Goal: Communication & Community: Answer question/provide support

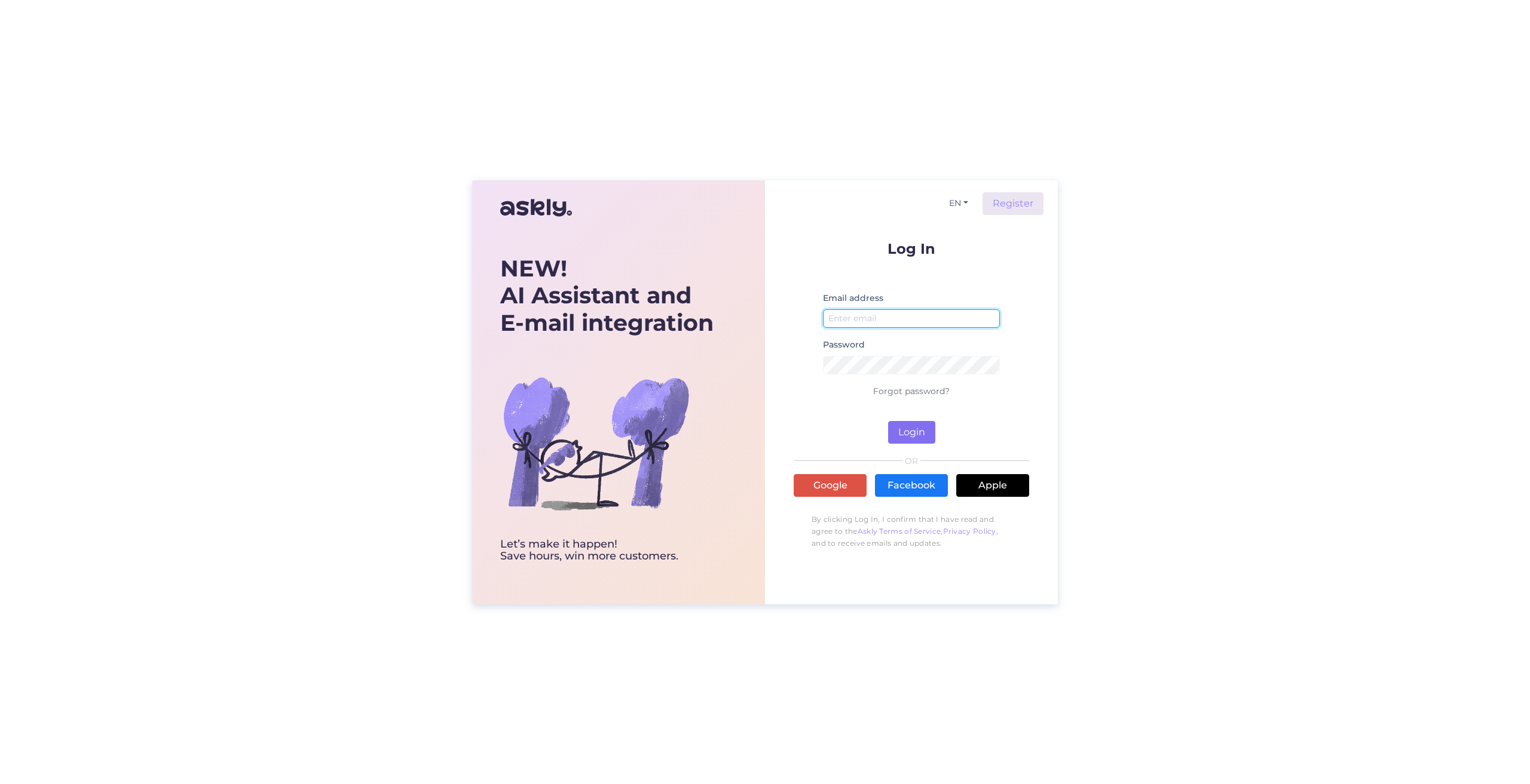
type input "[EMAIL_ADDRESS][DOMAIN_NAME]"
click at [908, 430] on button "Login" at bounding box center [911, 433] width 47 height 23
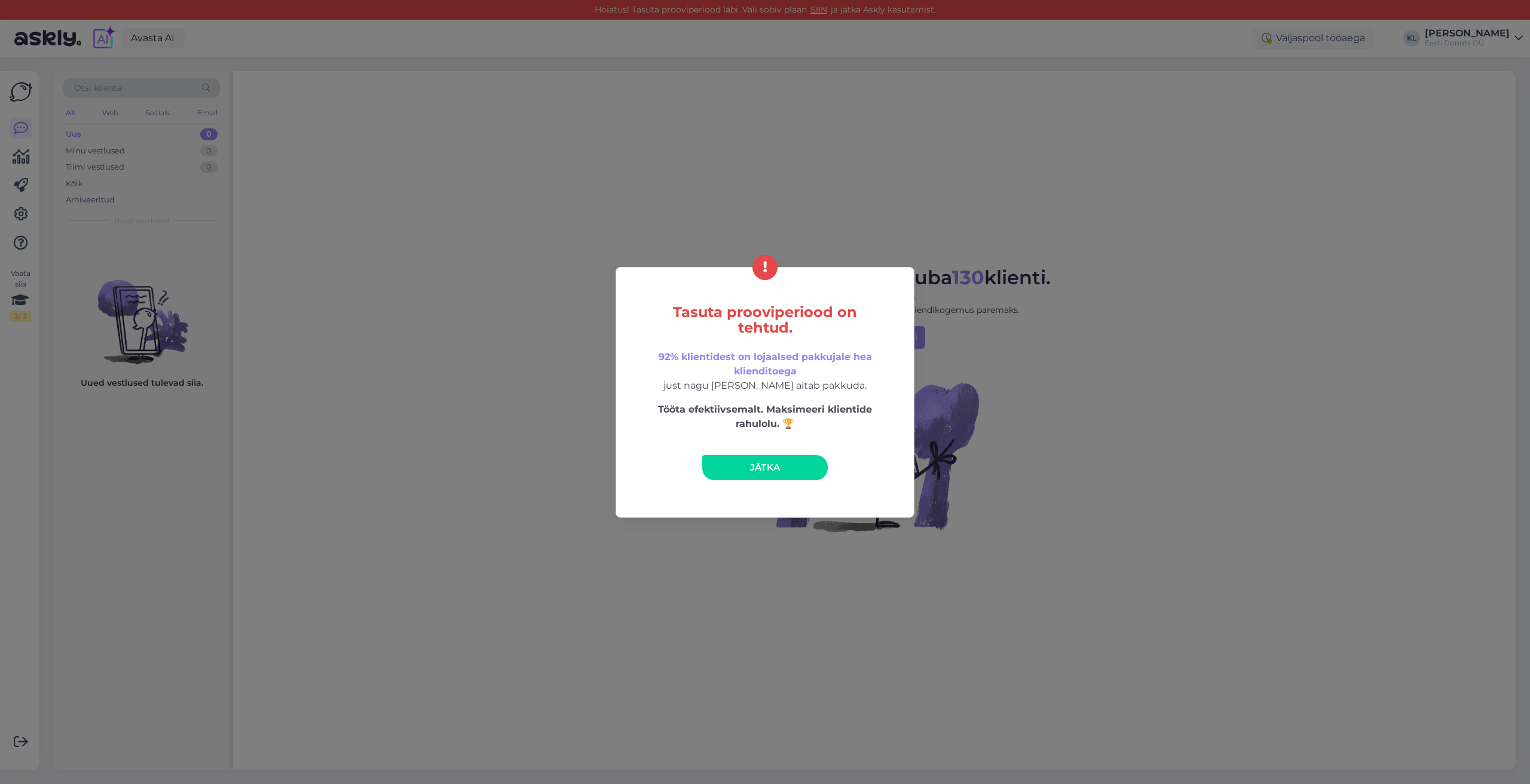
click at [754, 466] on span "Jätka" at bounding box center [765, 468] width 30 height 11
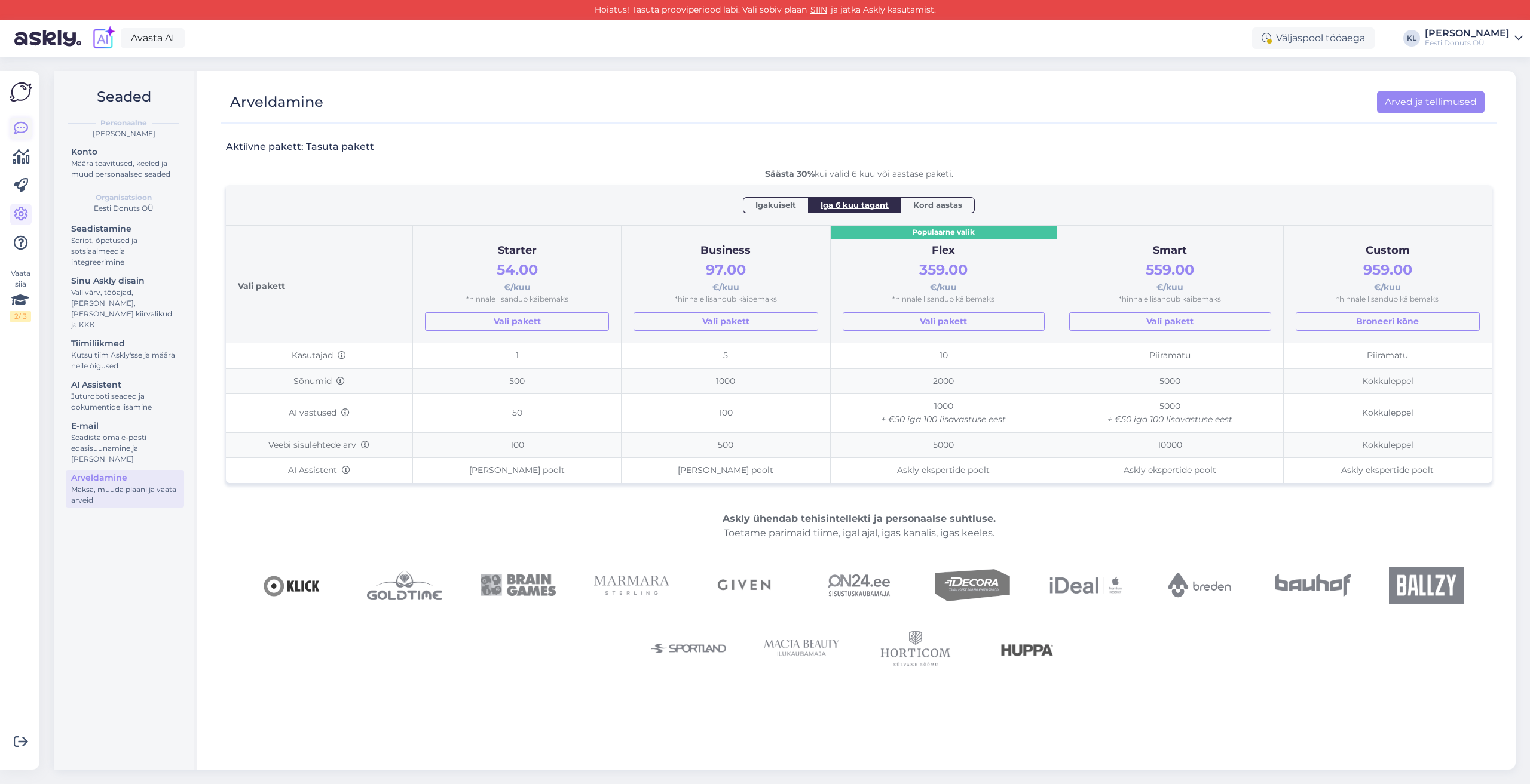
click at [24, 124] on icon at bounding box center [21, 128] width 14 height 14
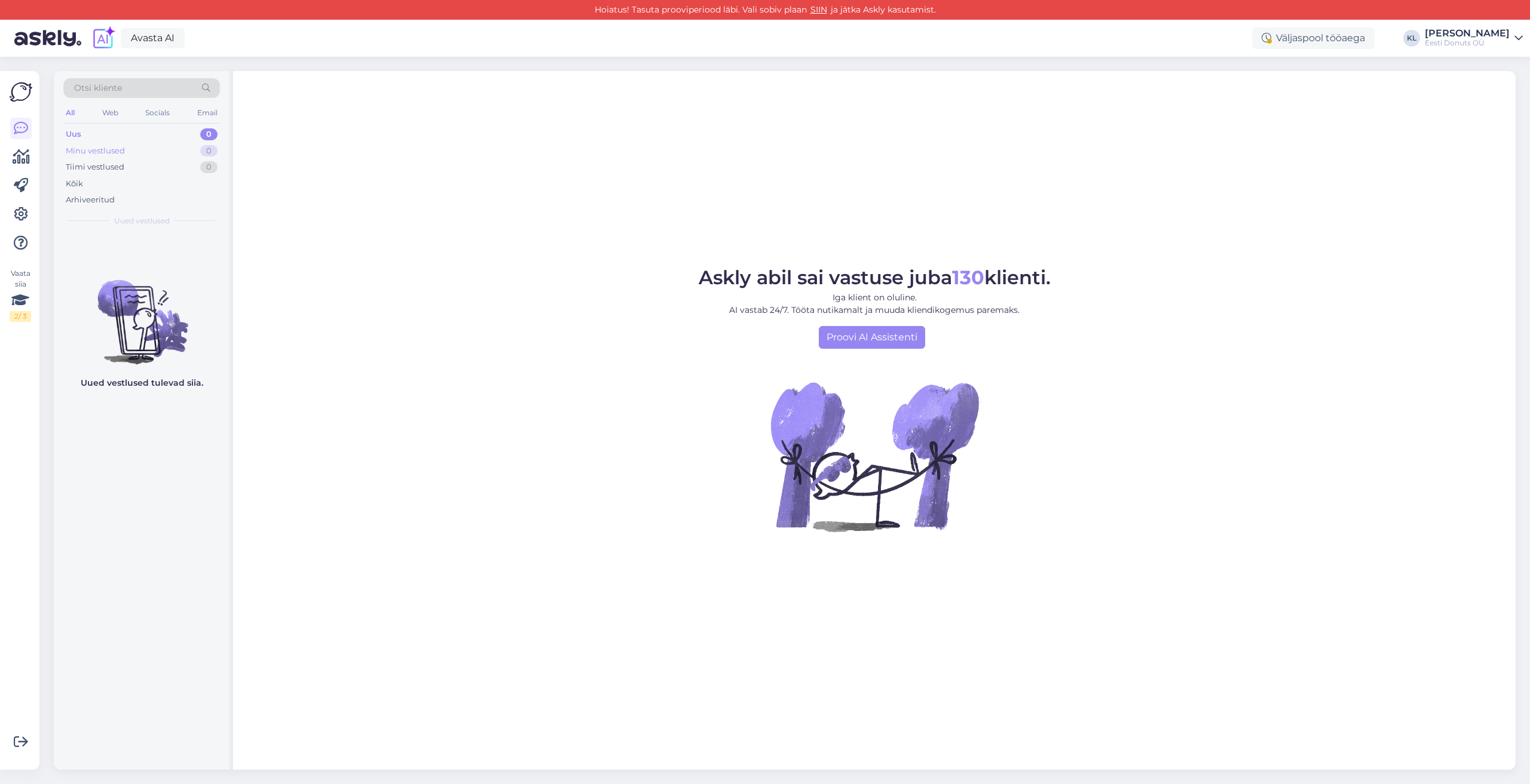
click at [88, 146] on div "Minu vestlused" at bounding box center [95, 151] width 59 height 12
click at [88, 154] on div "Minu vestlused" at bounding box center [97, 151] width 62 height 12
click at [106, 113] on div "Web" at bounding box center [110, 113] width 21 height 16
click at [76, 113] on div "All" at bounding box center [70, 113] width 14 height 16
click at [1509, 38] on div "Eesti Donuts OÜ" at bounding box center [1467, 42] width 85 height 9
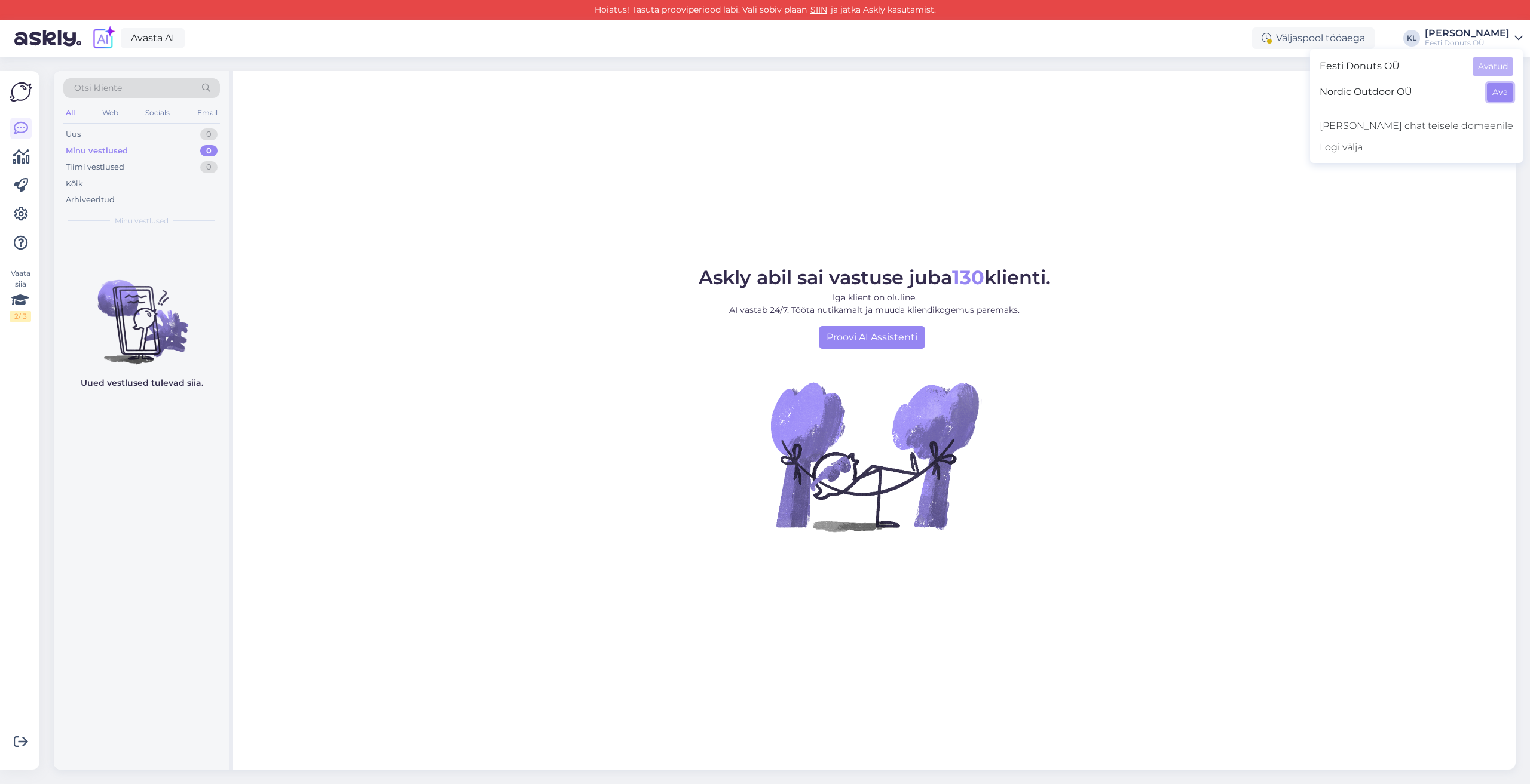
click at [1502, 96] on button "Ava" at bounding box center [1500, 93] width 27 height 19
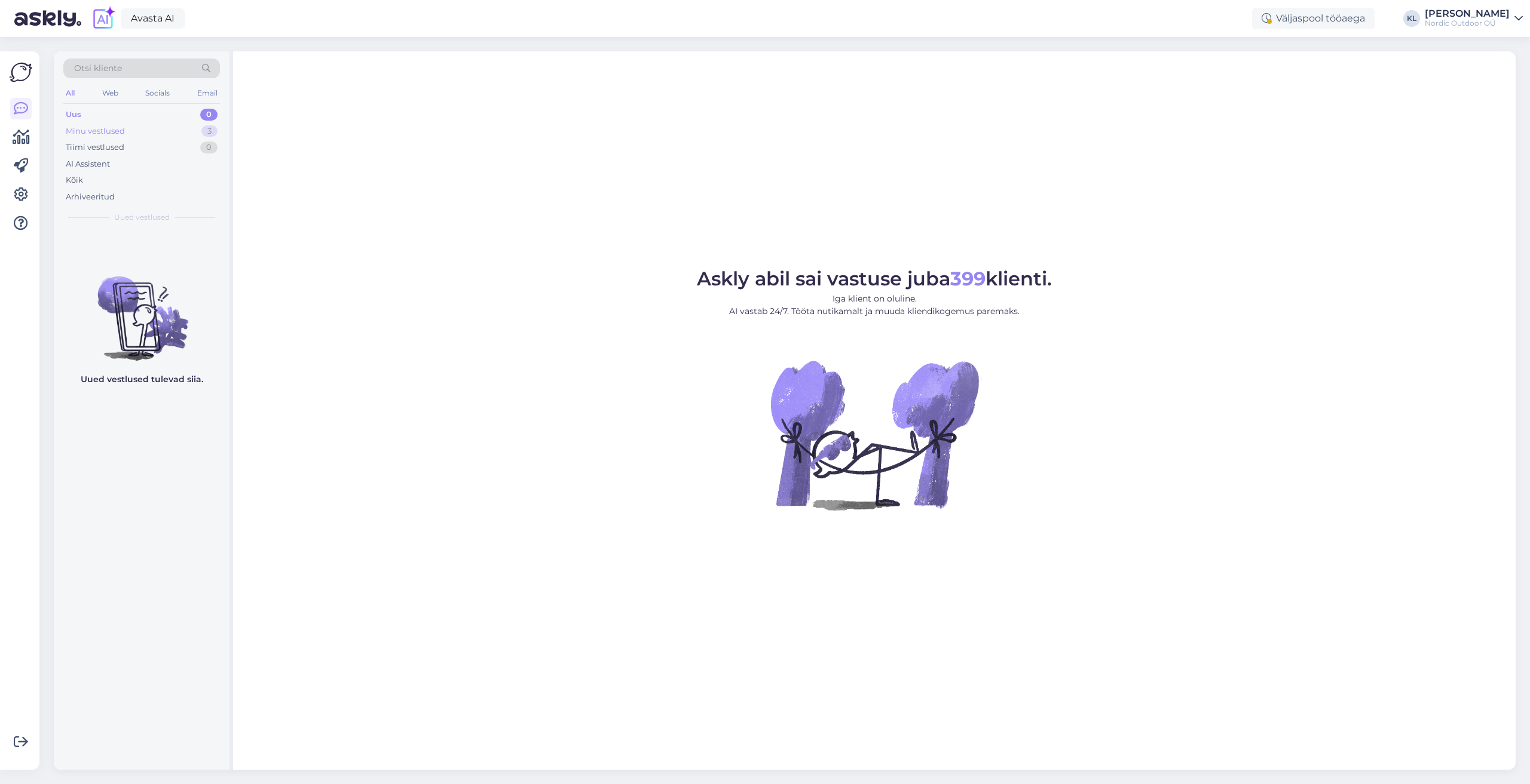
click at [93, 134] on div "Minu vestlused" at bounding box center [95, 131] width 59 height 12
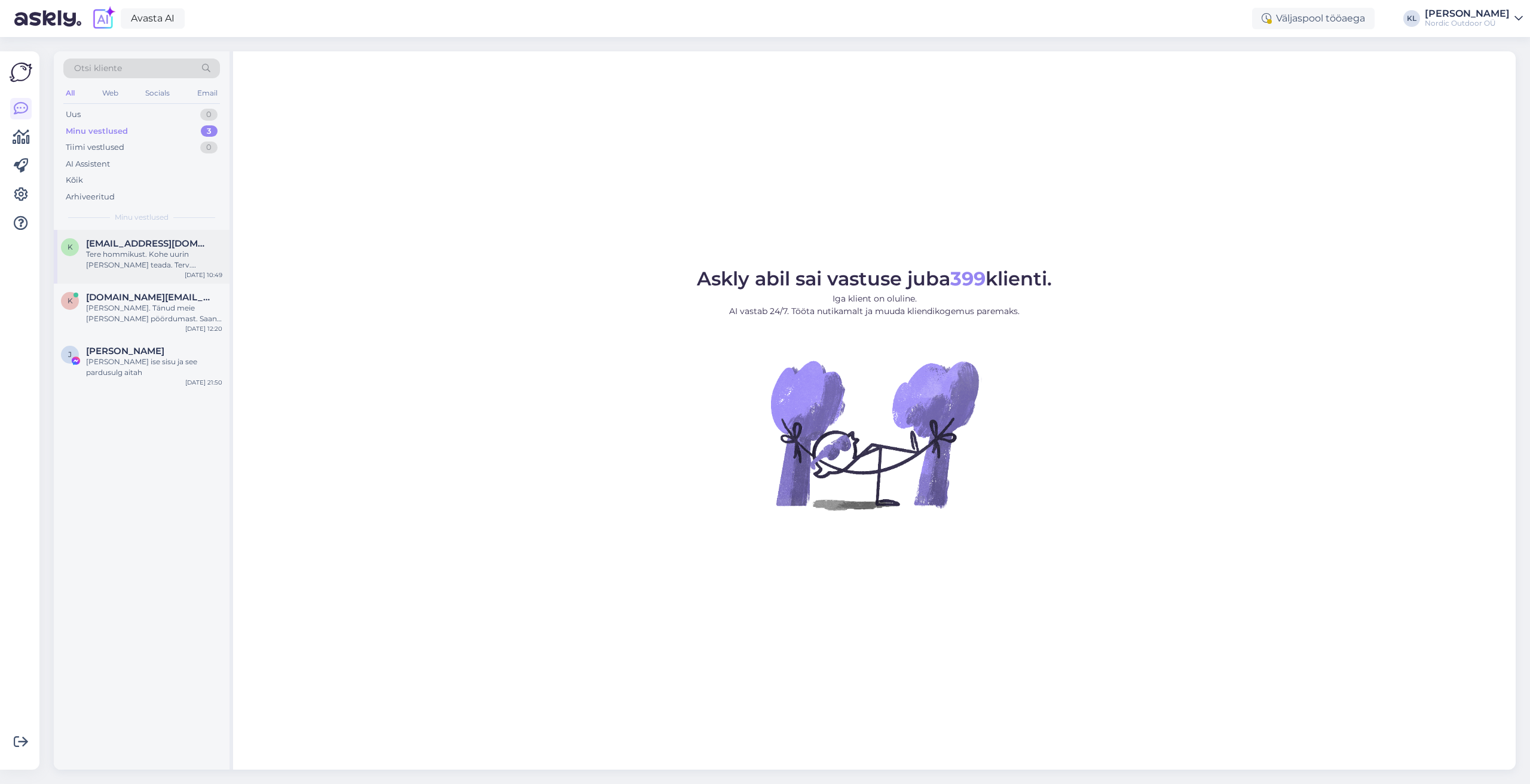
click at [115, 250] on div "Tere hommikust. Kohe uurin [PERSON_NAME] teada. Terv. [GEOGRAPHIC_DATA]" at bounding box center [154, 260] width 136 height 22
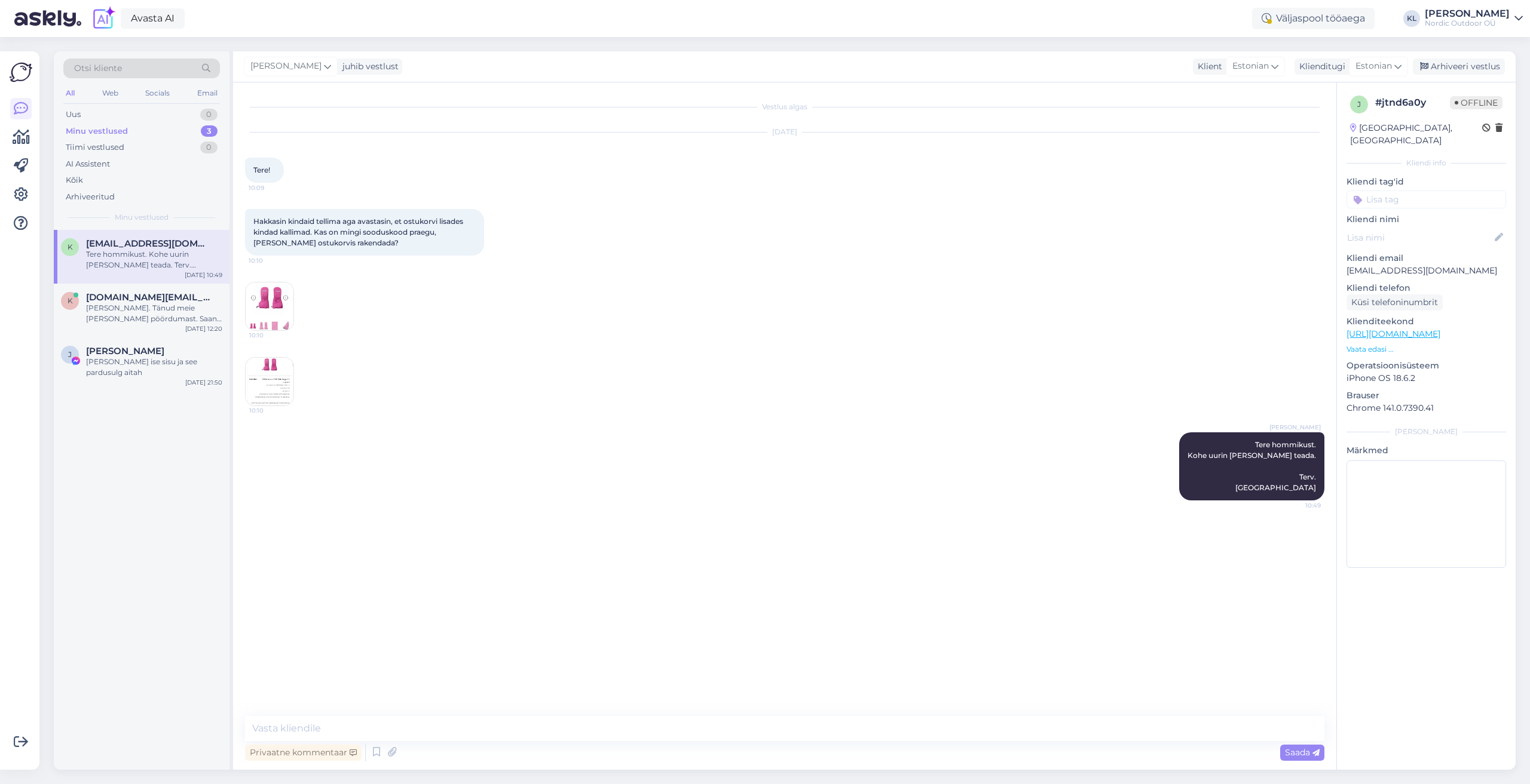
click at [278, 301] on img at bounding box center [269, 306] width 48 height 48
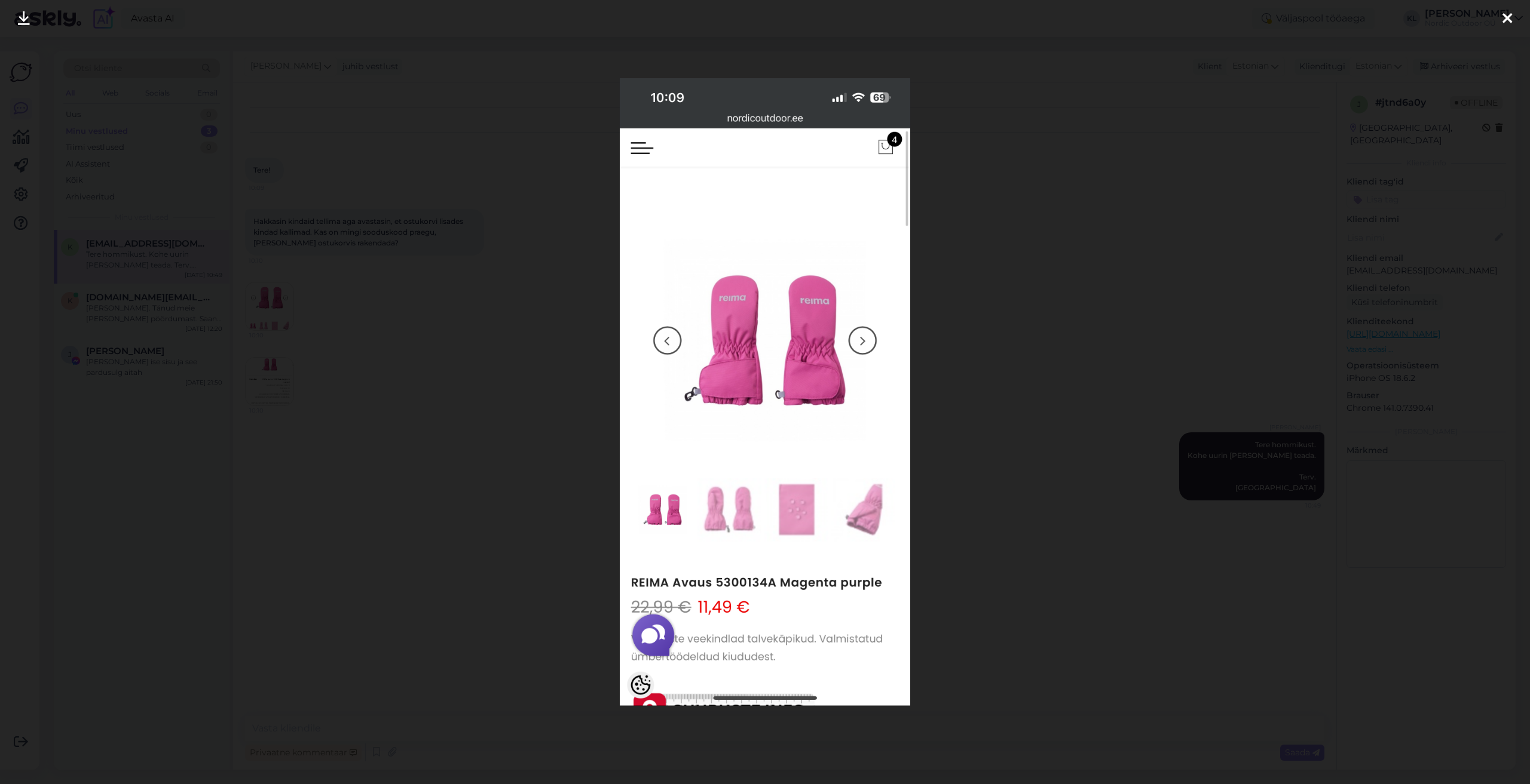
click at [1509, 20] on icon at bounding box center [1506, 19] width 9 height 16
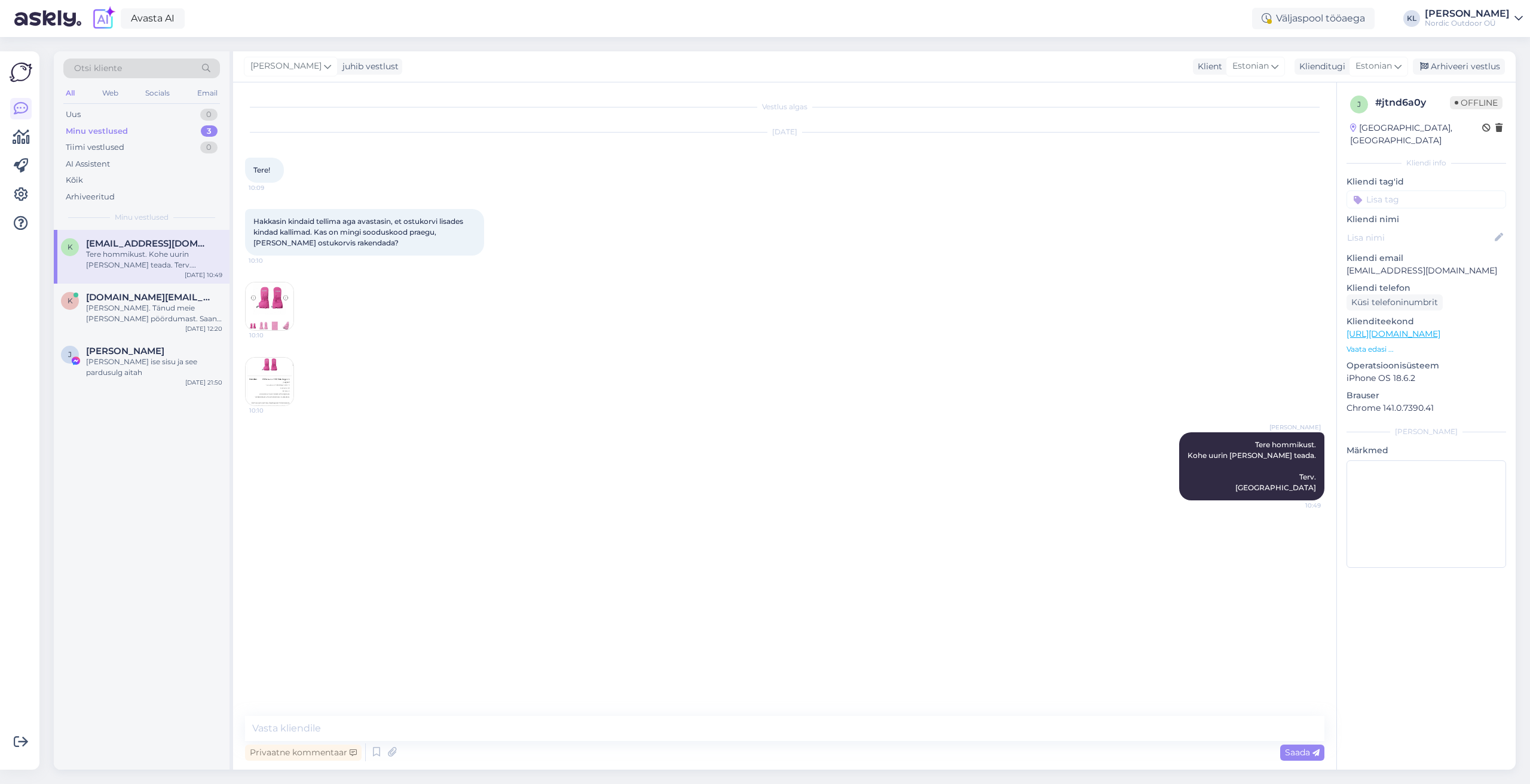
click at [241, 283] on div "Vestlus algas [DATE] Tere! 10:09 Hakkasin kindaid tellima aga avastasin, et ost…" at bounding box center [784, 426] width 1103 height 687
click at [250, 296] on img at bounding box center [269, 306] width 48 height 48
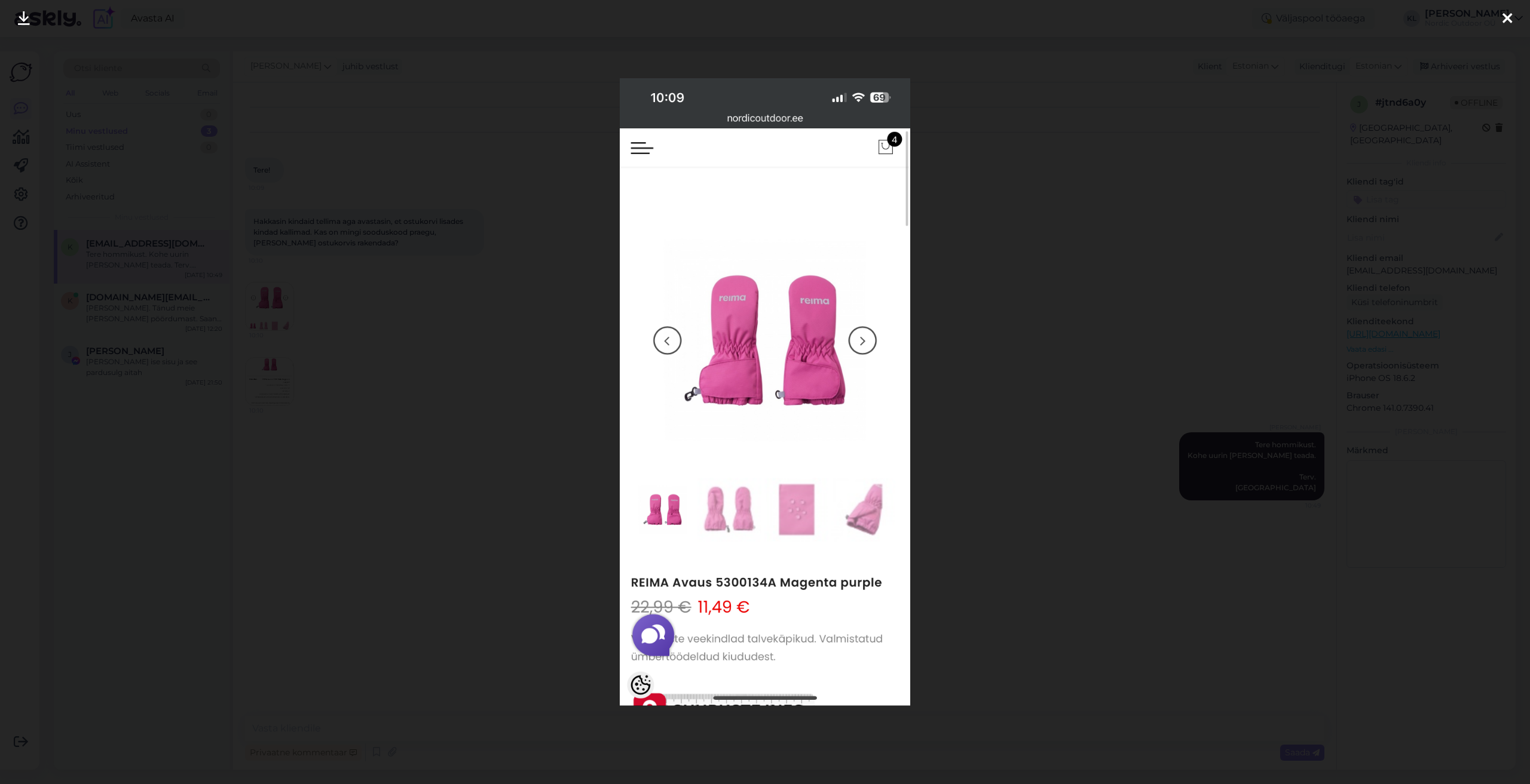
click at [1511, 16] on icon at bounding box center [1506, 19] width 9 height 16
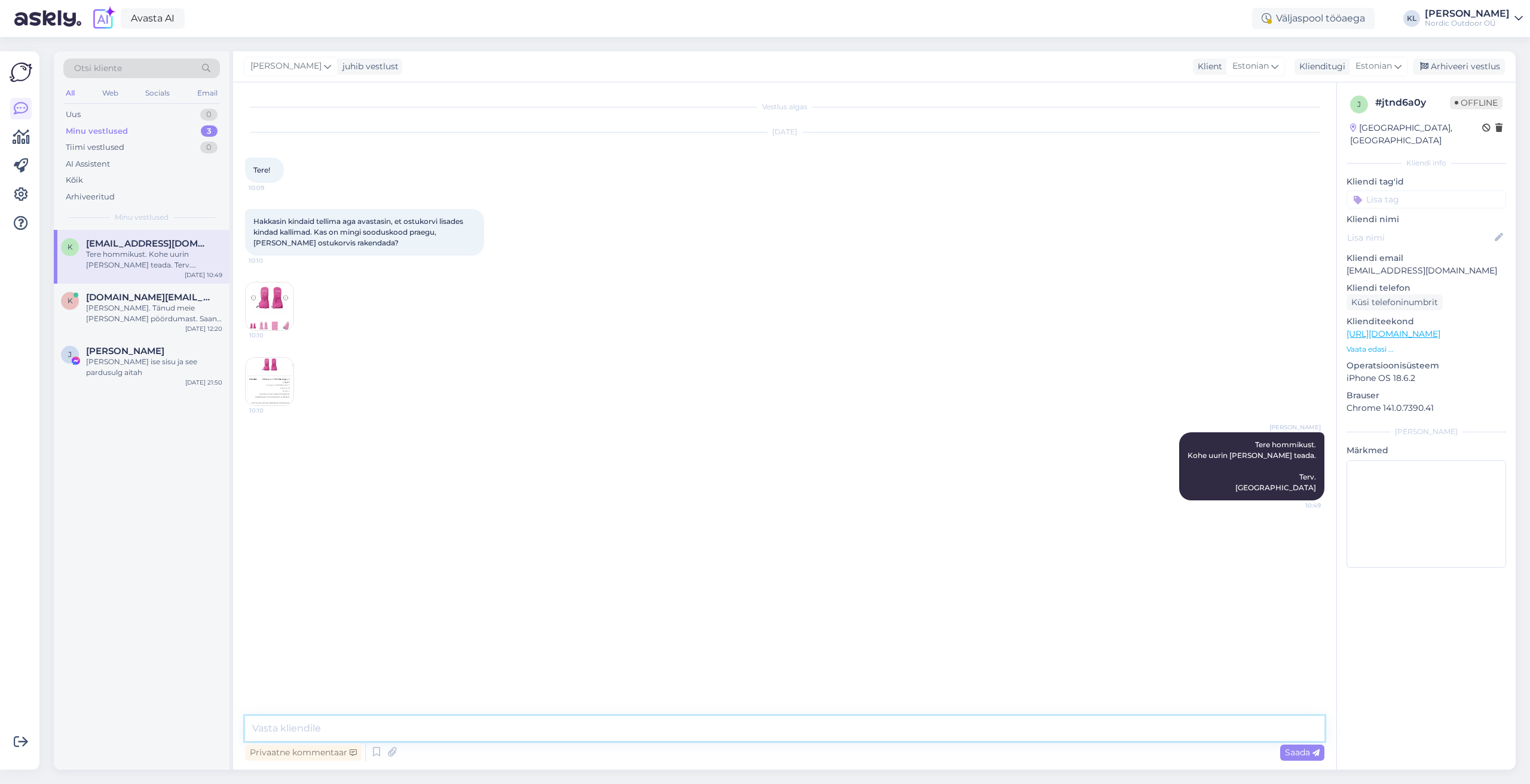
click at [362, 732] on textarea at bounding box center [784, 728] width 1079 height 25
type textarea "Millist suurust täpsemalt te osta soovite?"
click at [270, 368] on img at bounding box center [269, 382] width 48 height 48
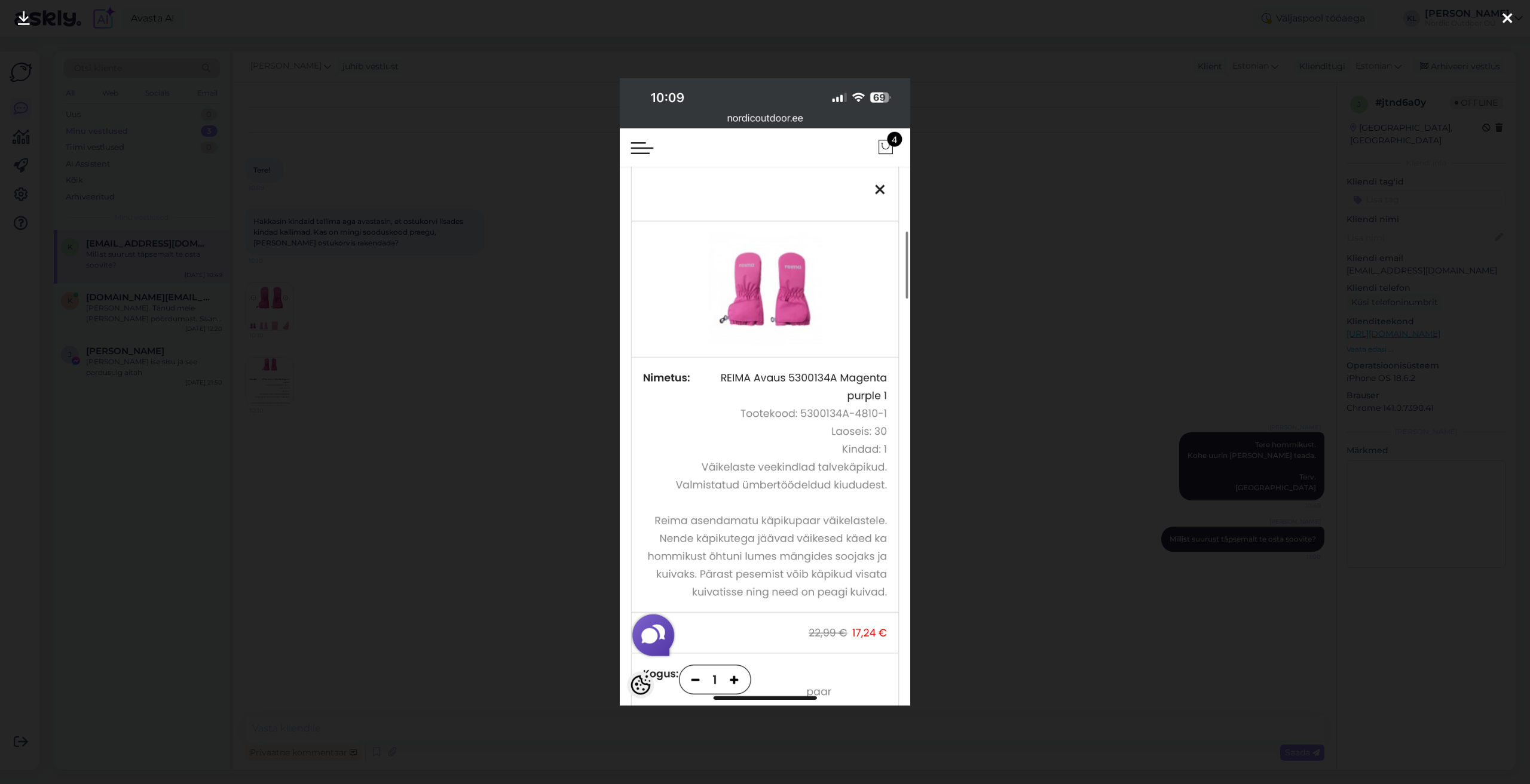
click at [789, 377] on img at bounding box center [764, 392] width 290 height 627
click at [1506, 19] on icon at bounding box center [1506, 19] width 9 height 16
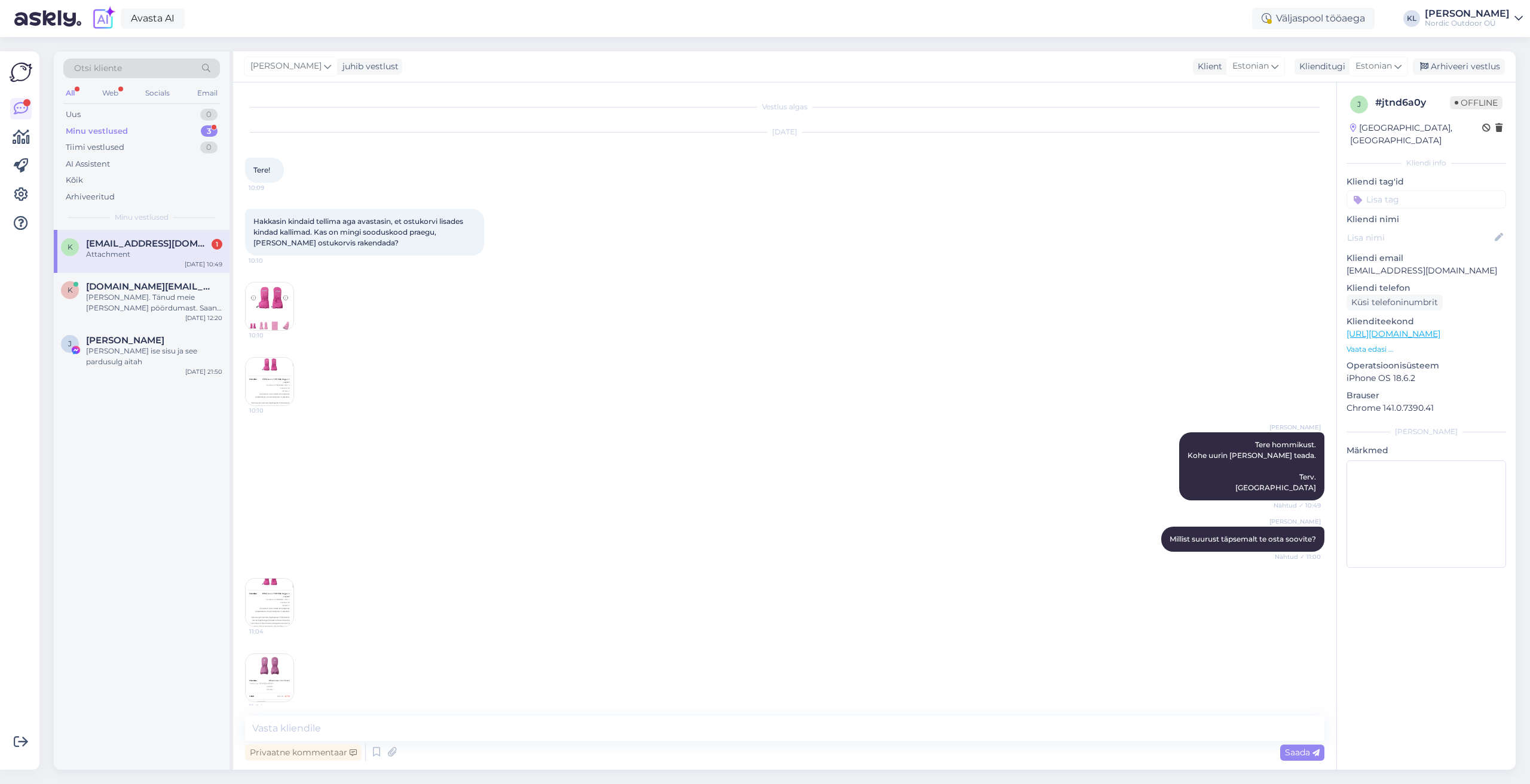
scroll to position [85, 0]
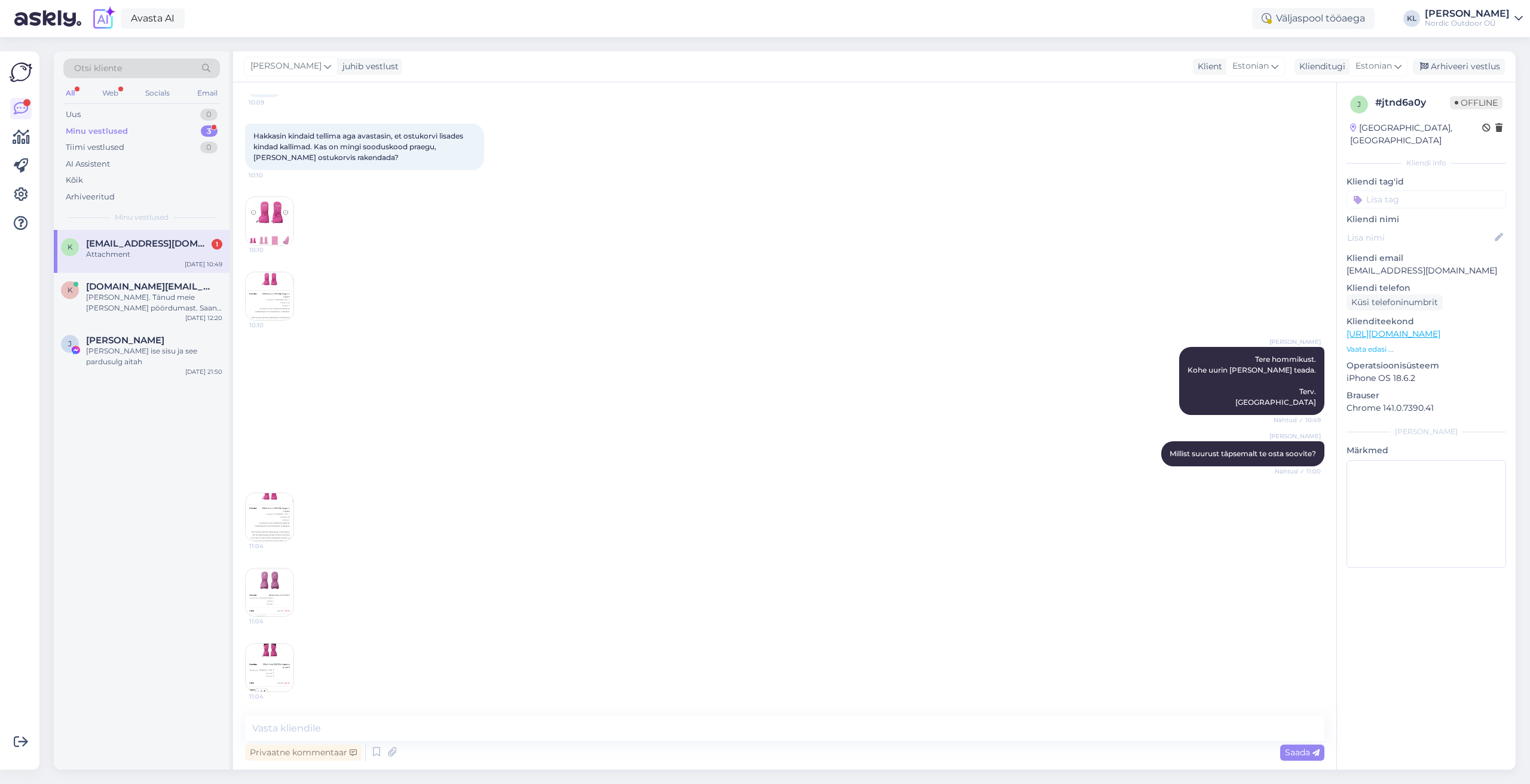
click at [260, 520] on img at bounding box center [269, 517] width 48 height 48
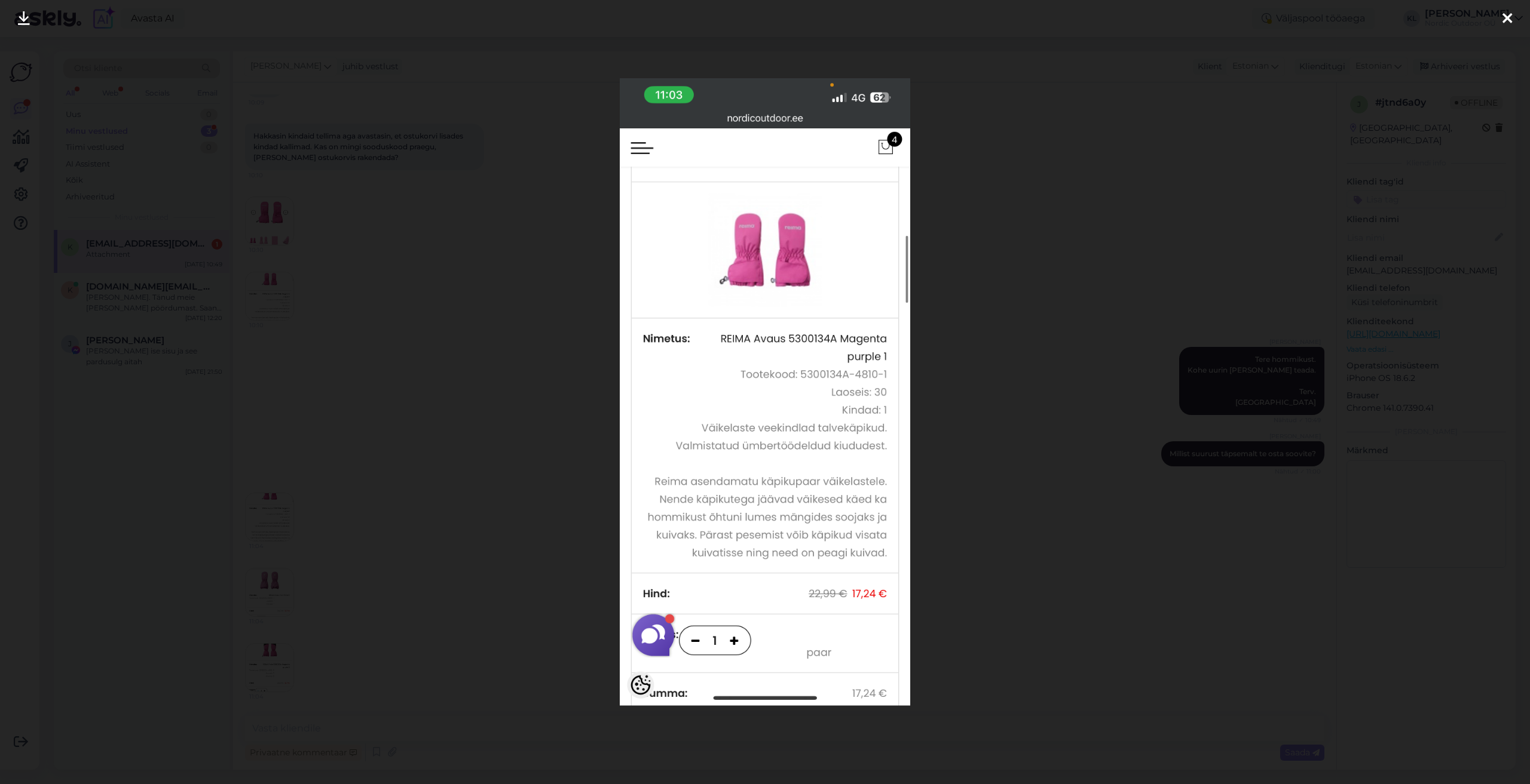
click at [1503, 21] on icon at bounding box center [1506, 19] width 9 height 16
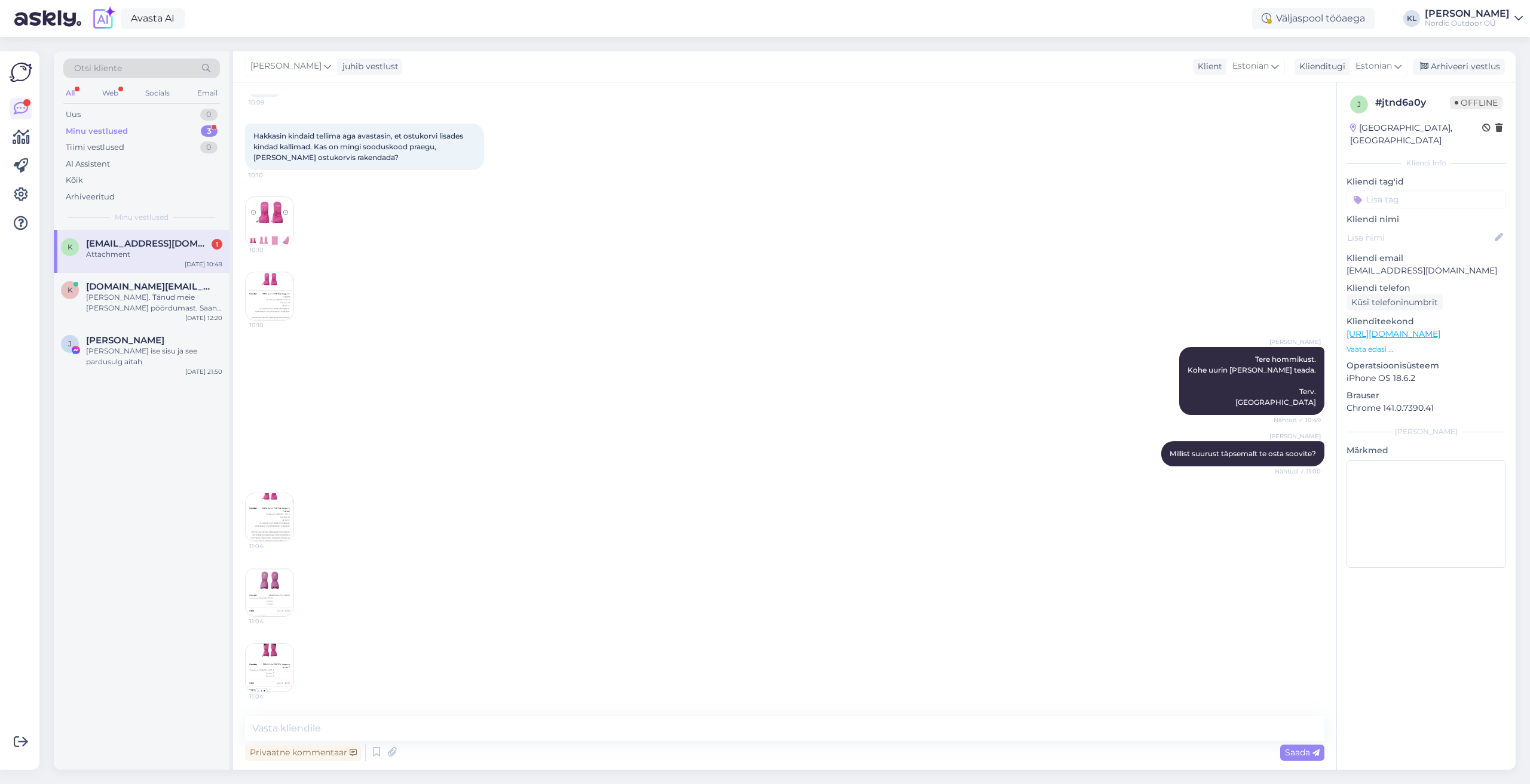
click at [276, 598] on img at bounding box center [269, 592] width 48 height 48
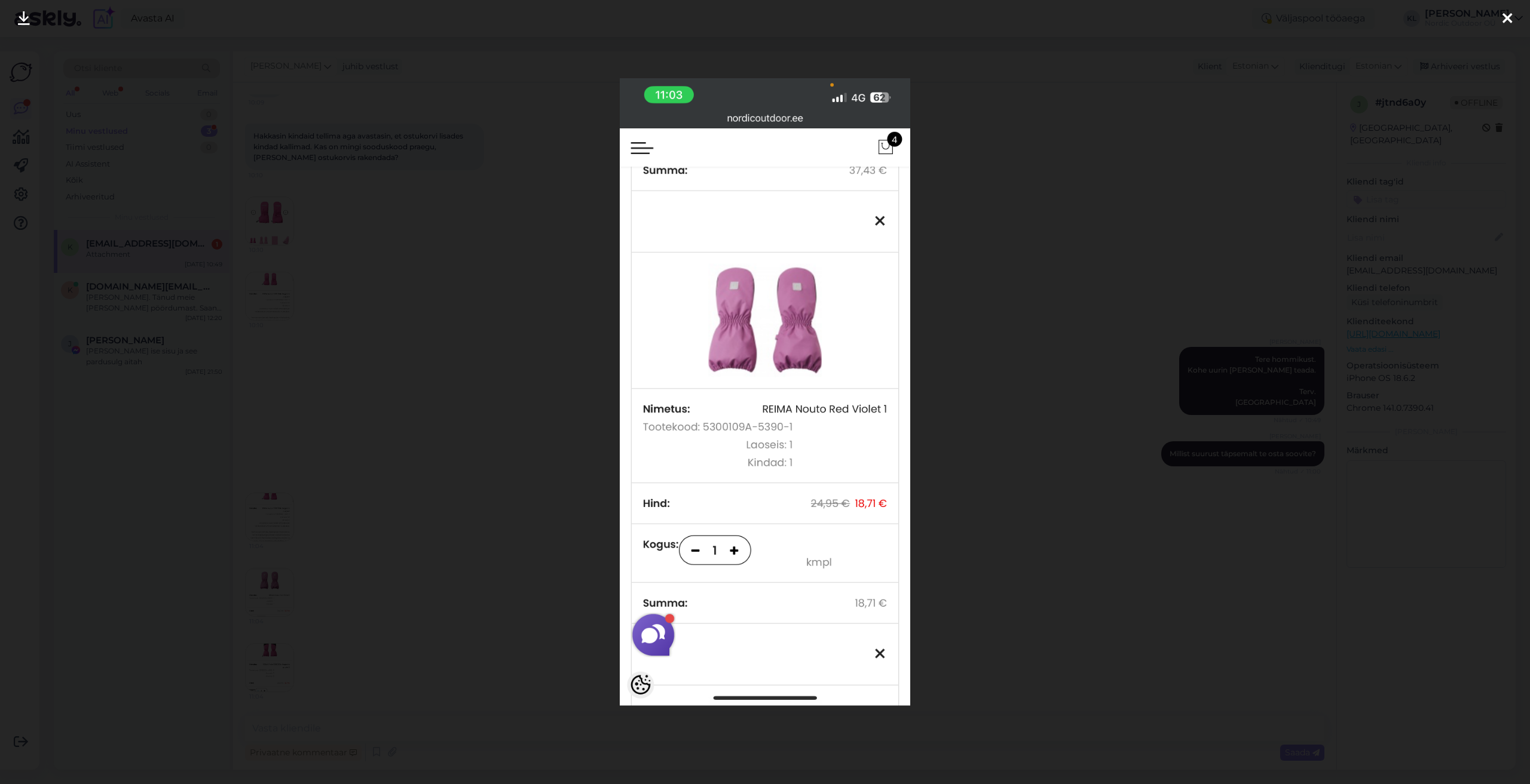
click at [1516, 19] on div at bounding box center [1506, 19] width 24 height 37
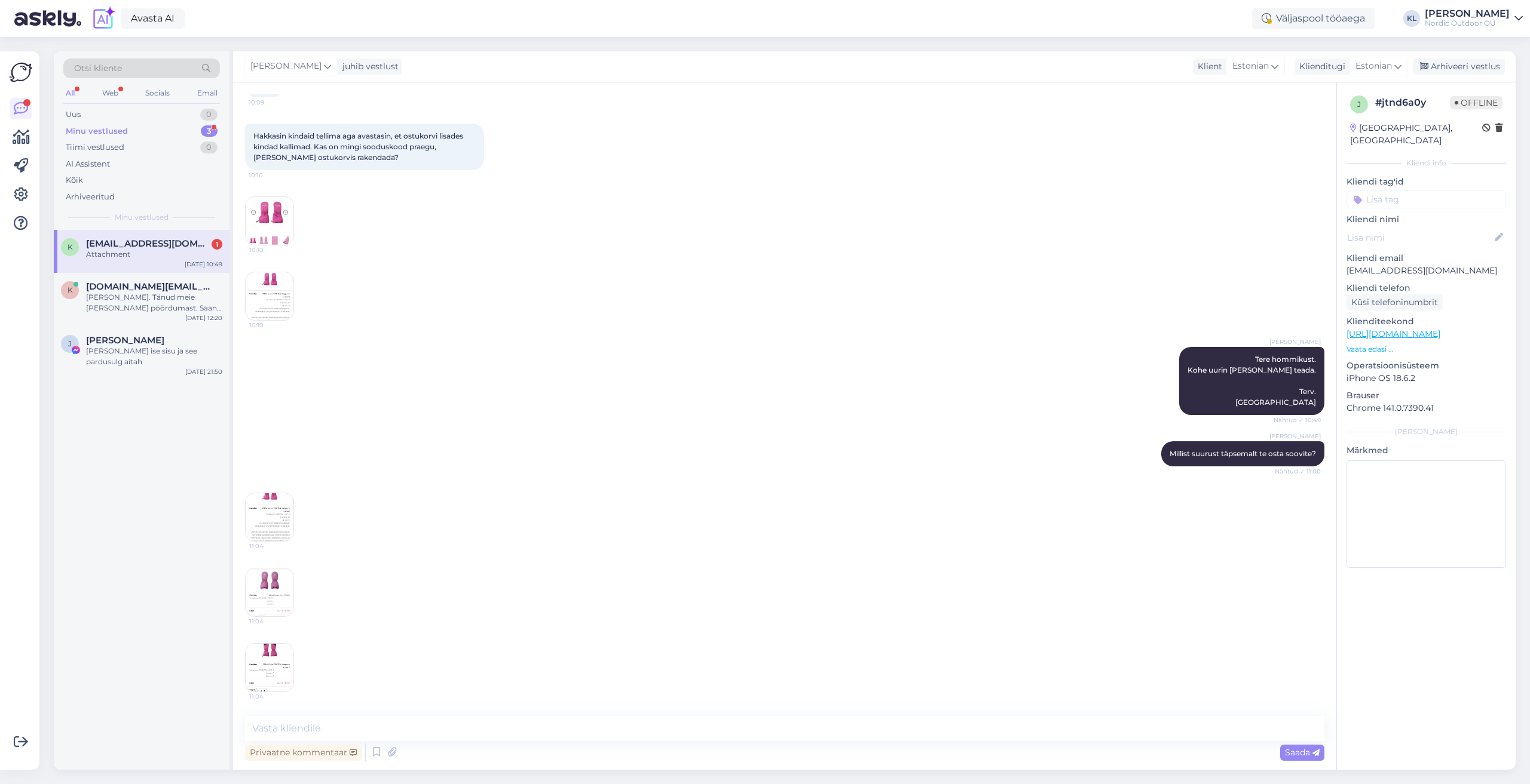
click at [263, 684] on img at bounding box center [269, 668] width 48 height 48
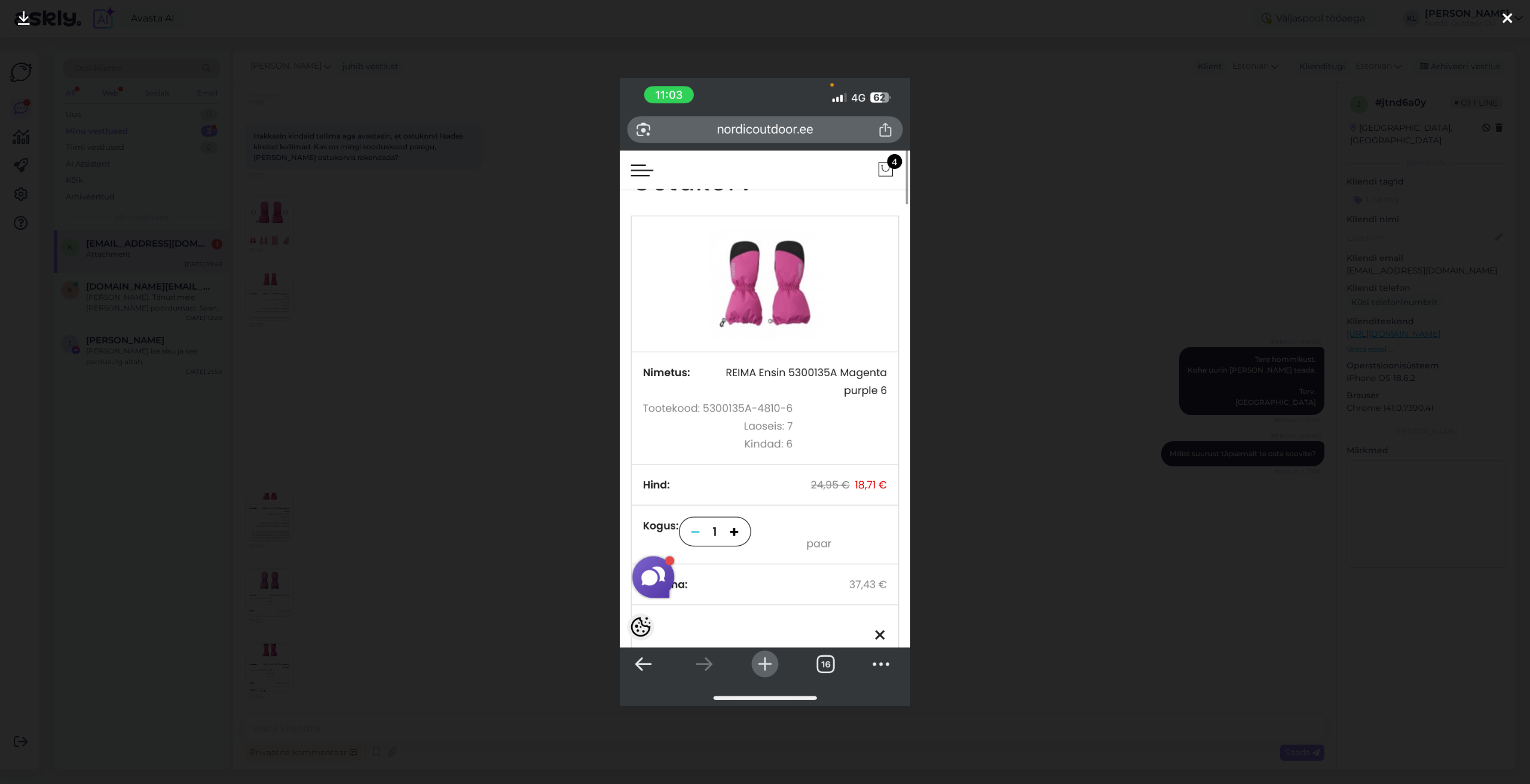
click at [1511, 22] on icon at bounding box center [1506, 19] width 9 height 16
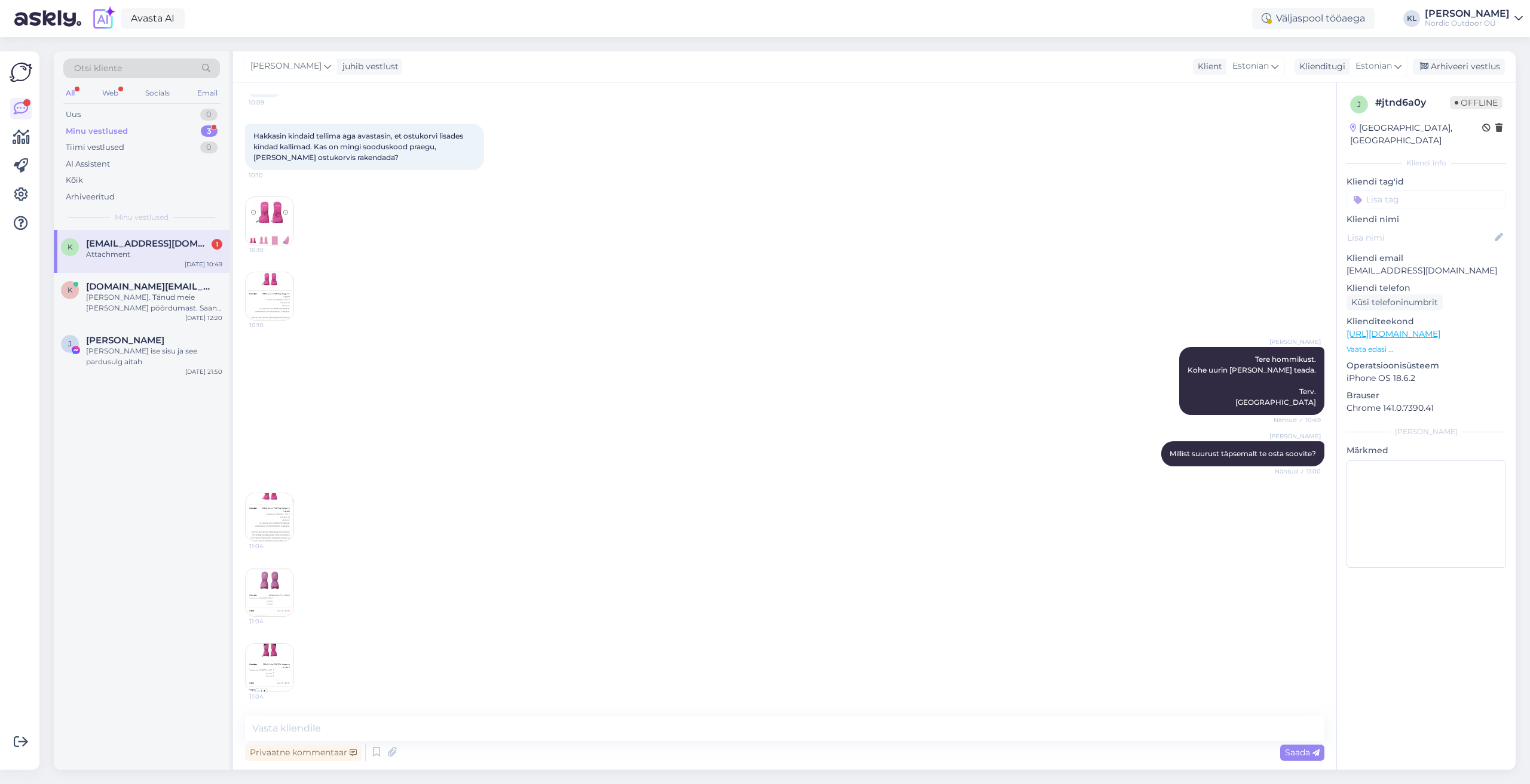
click at [271, 592] on img at bounding box center [269, 592] width 48 height 48
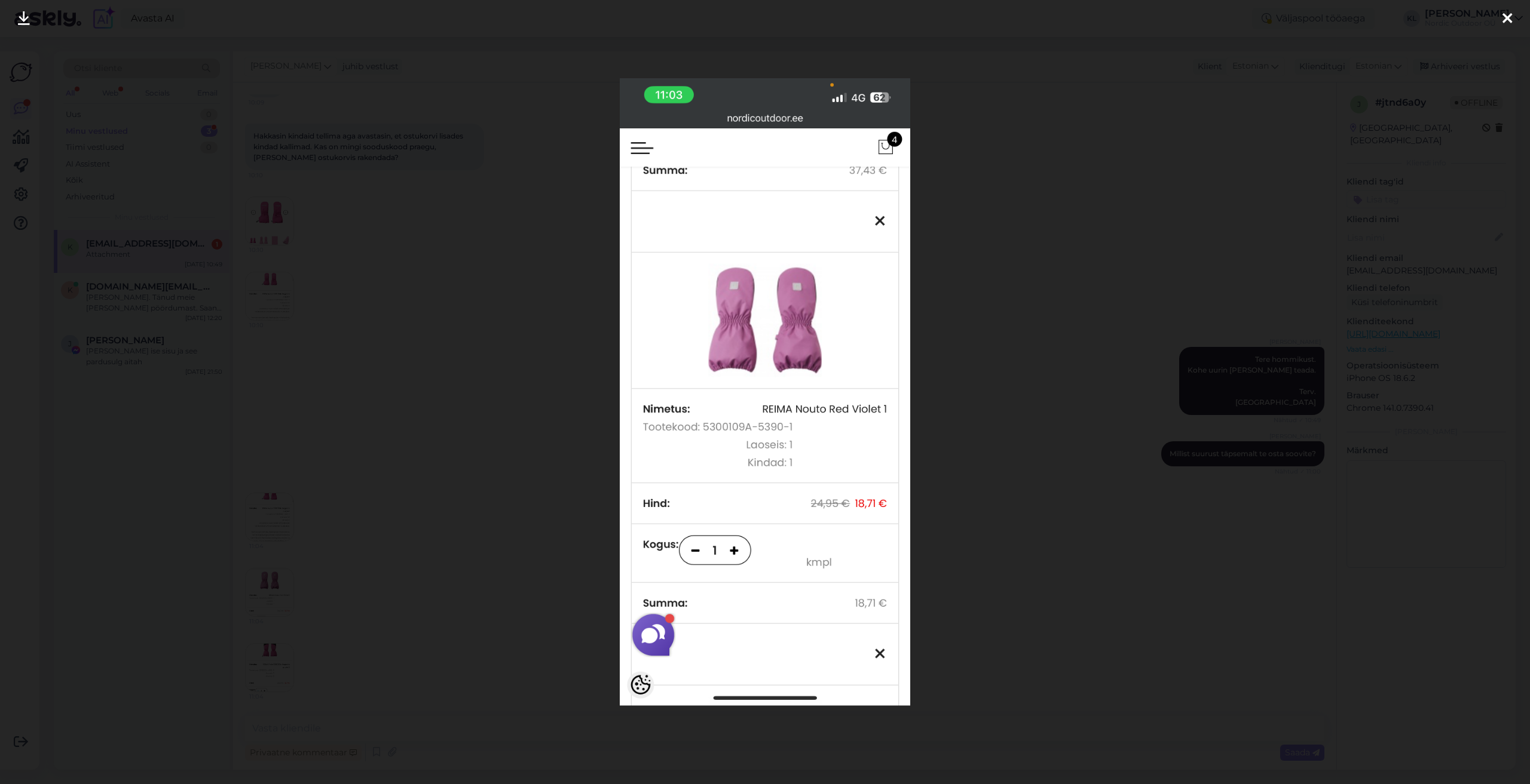
click at [1512, 22] on div at bounding box center [1506, 19] width 24 height 37
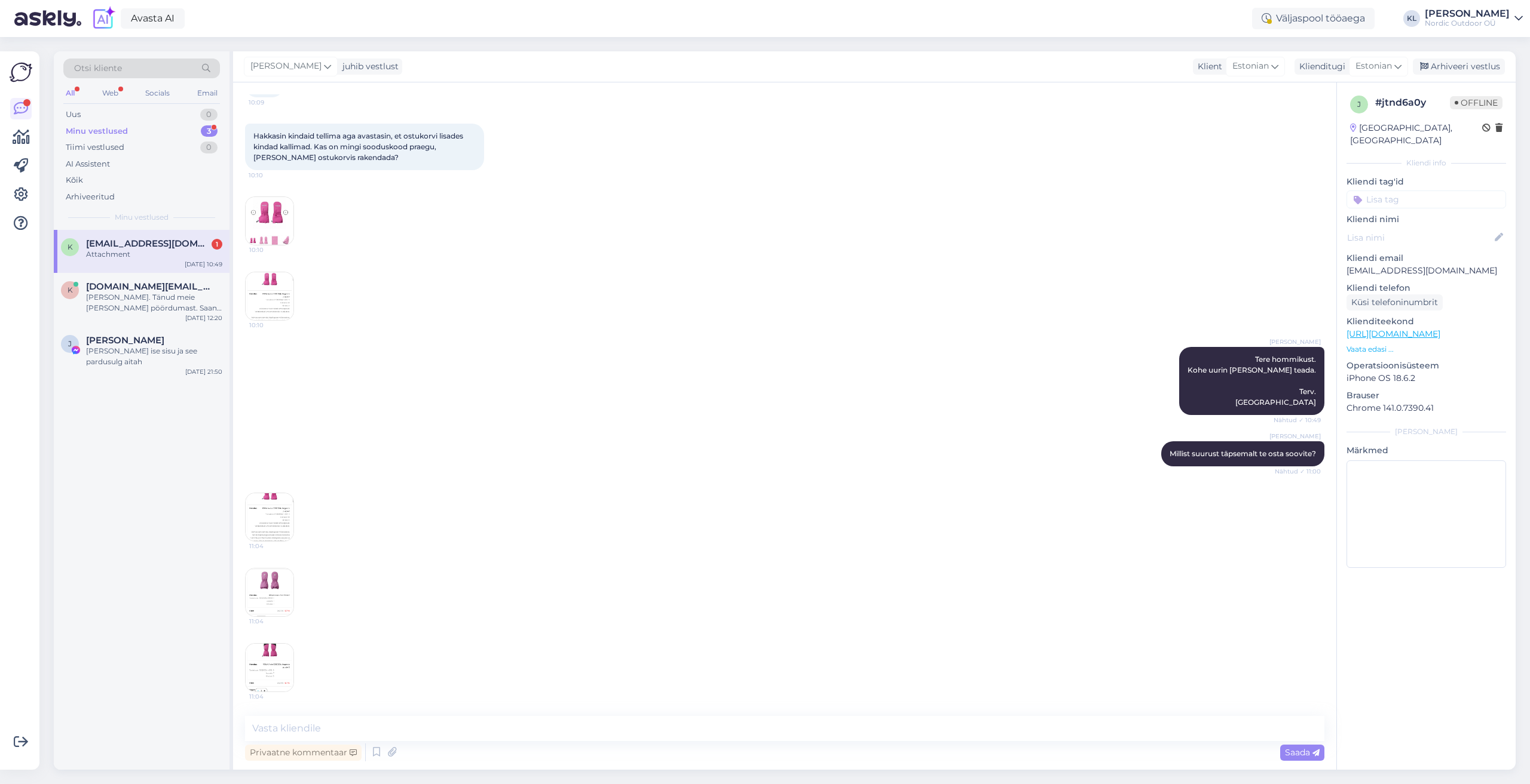
click at [260, 663] on img at bounding box center [269, 668] width 48 height 48
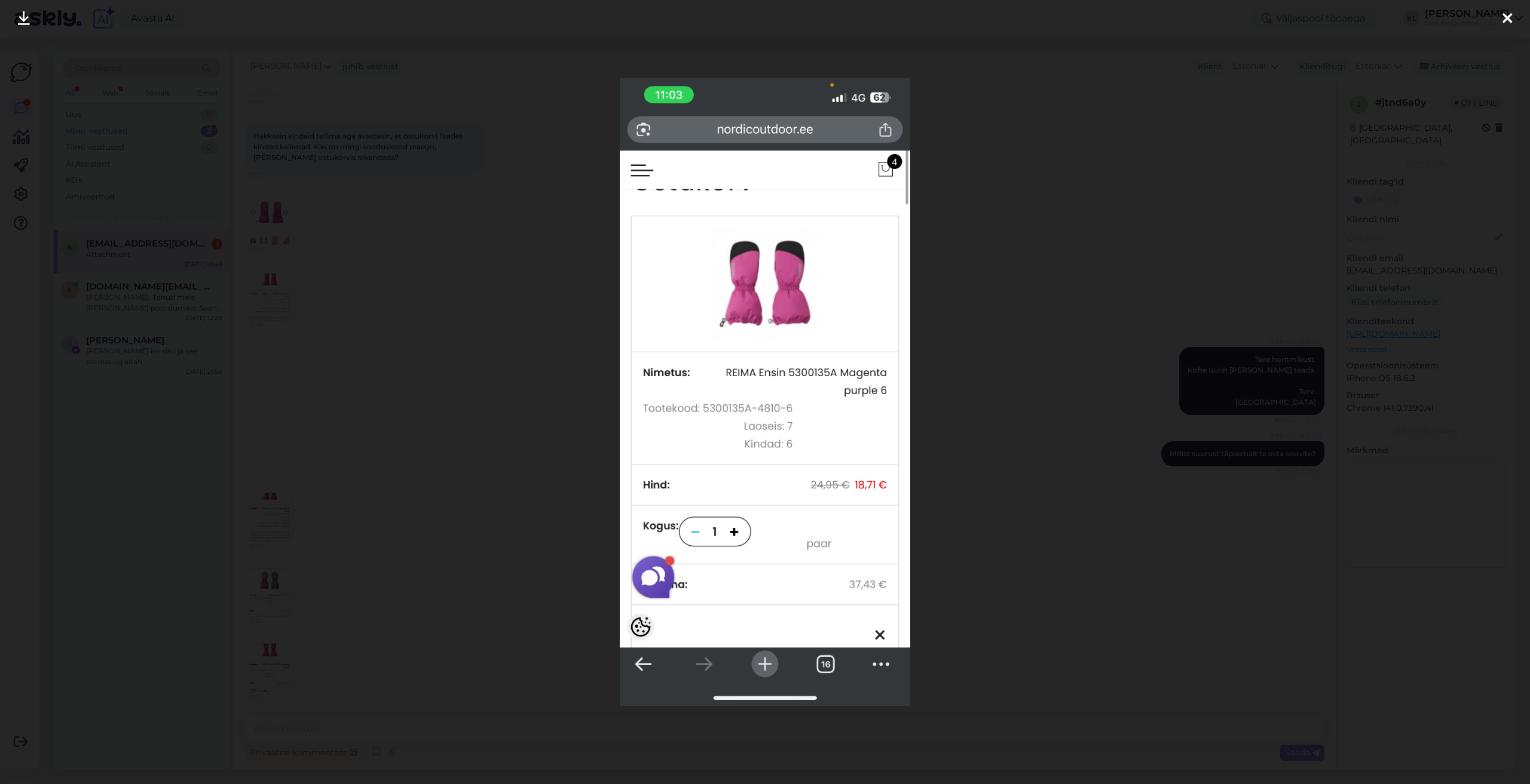
click at [1507, 18] on icon at bounding box center [1506, 19] width 9 height 16
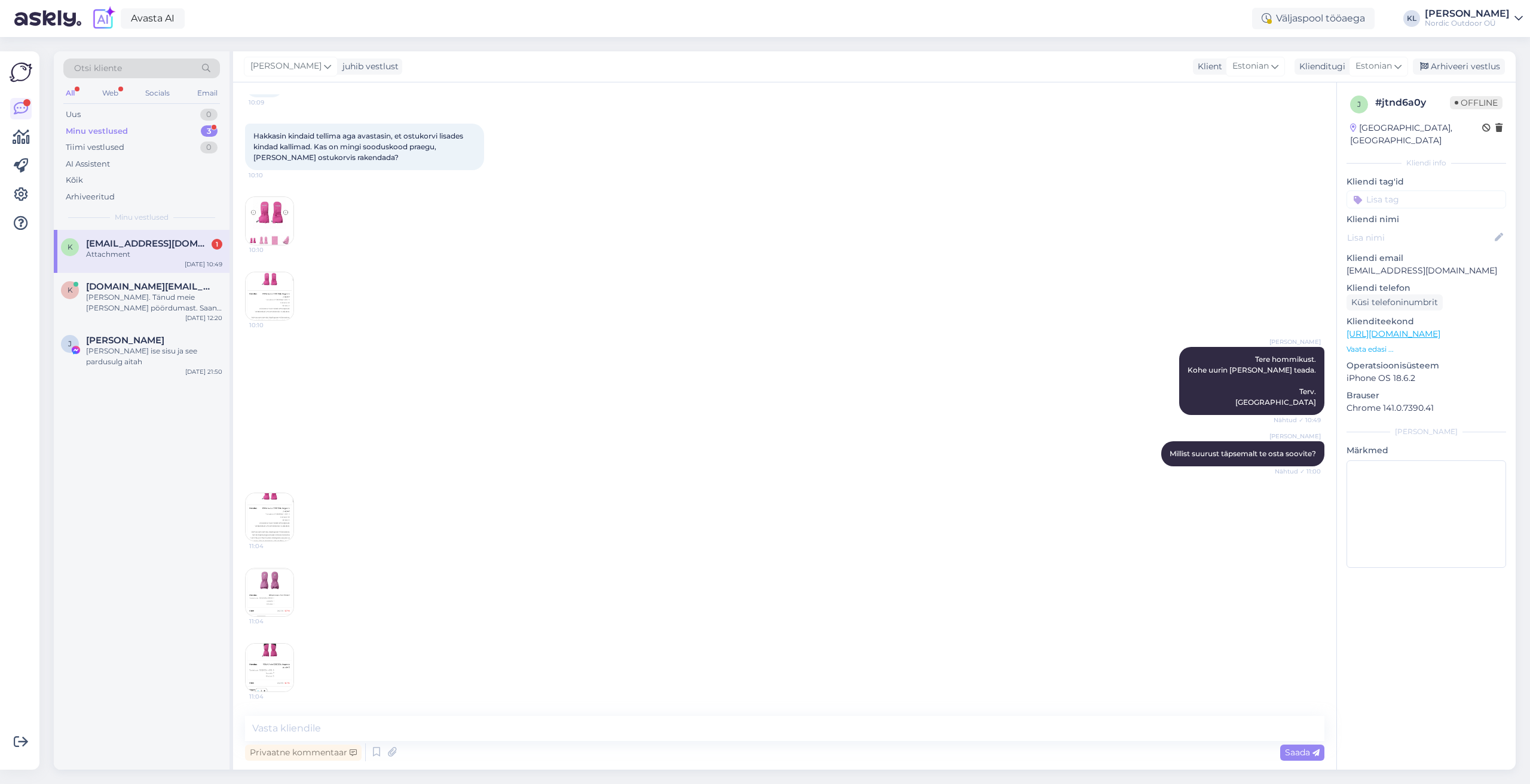
click at [261, 526] on img at bounding box center [269, 517] width 48 height 48
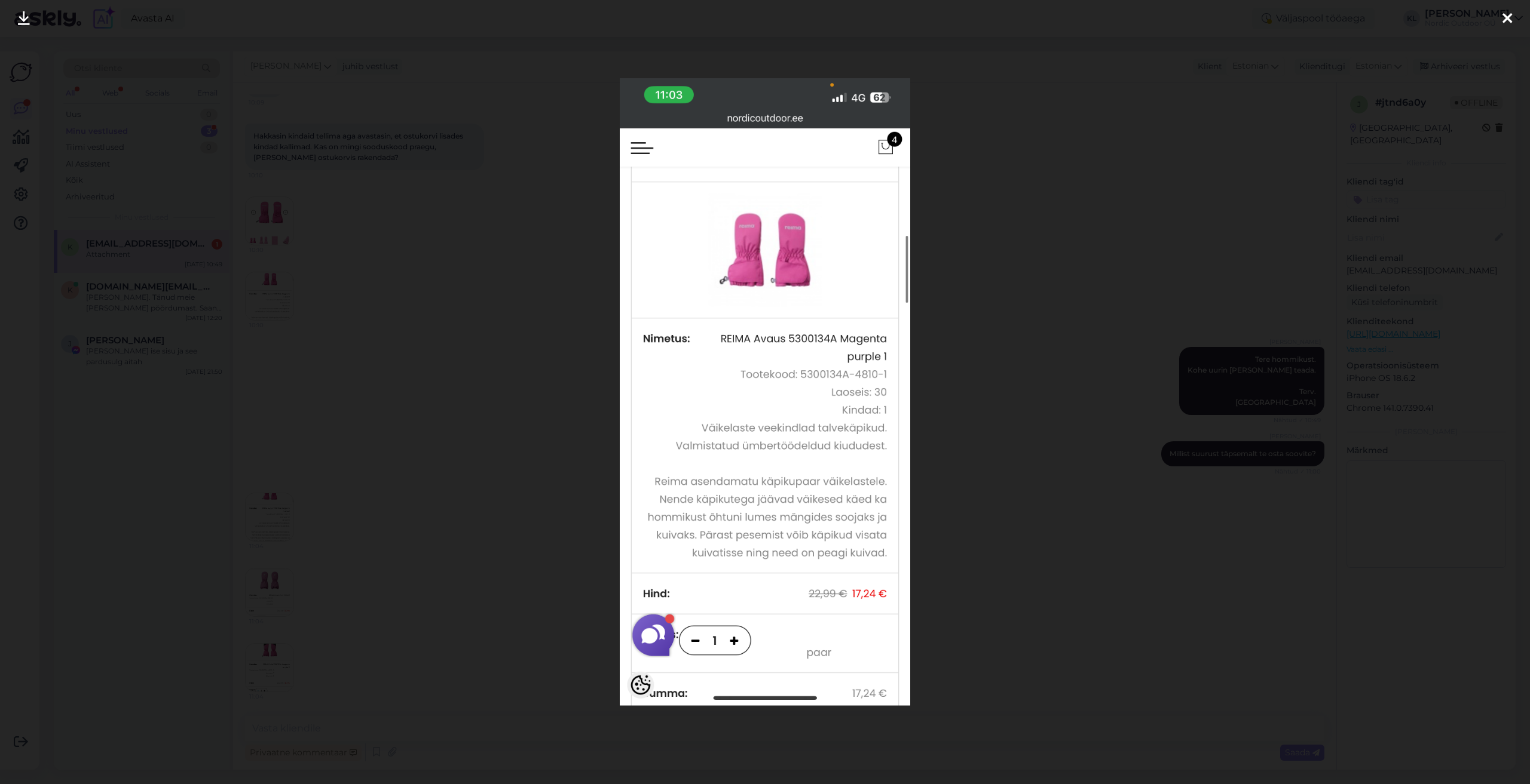
click at [1503, 16] on icon at bounding box center [1506, 19] width 9 height 16
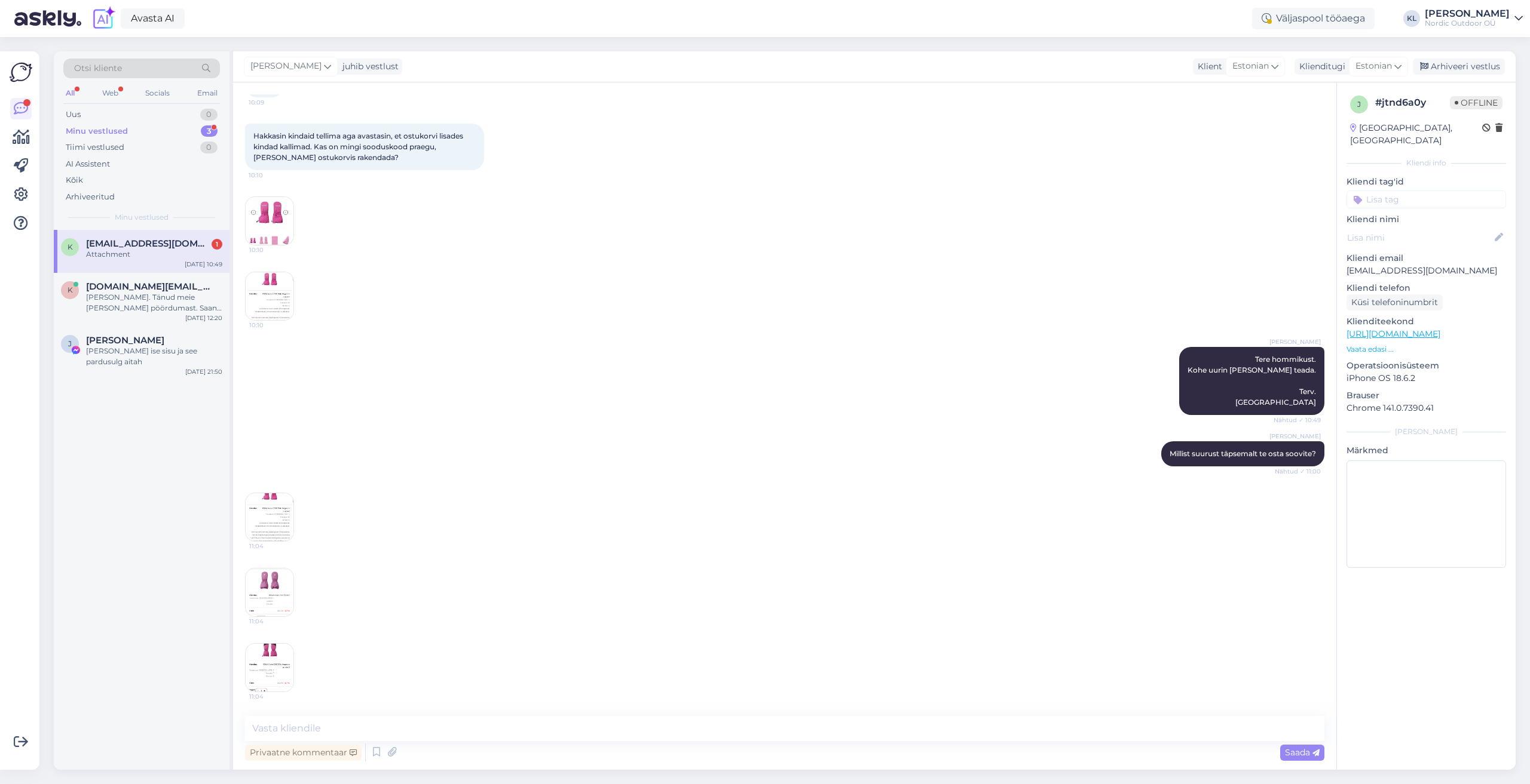
click at [430, 464] on div "[PERSON_NAME] Millist suurust täpsemalt te osta soovite? Nähtud ✓ 11:00" at bounding box center [784, 454] width 1079 height 52
click at [116, 245] on span "[EMAIL_ADDRESS][DOMAIN_NAME]" at bounding box center [148, 243] width 124 height 11
click at [272, 212] on img at bounding box center [269, 221] width 48 height 48
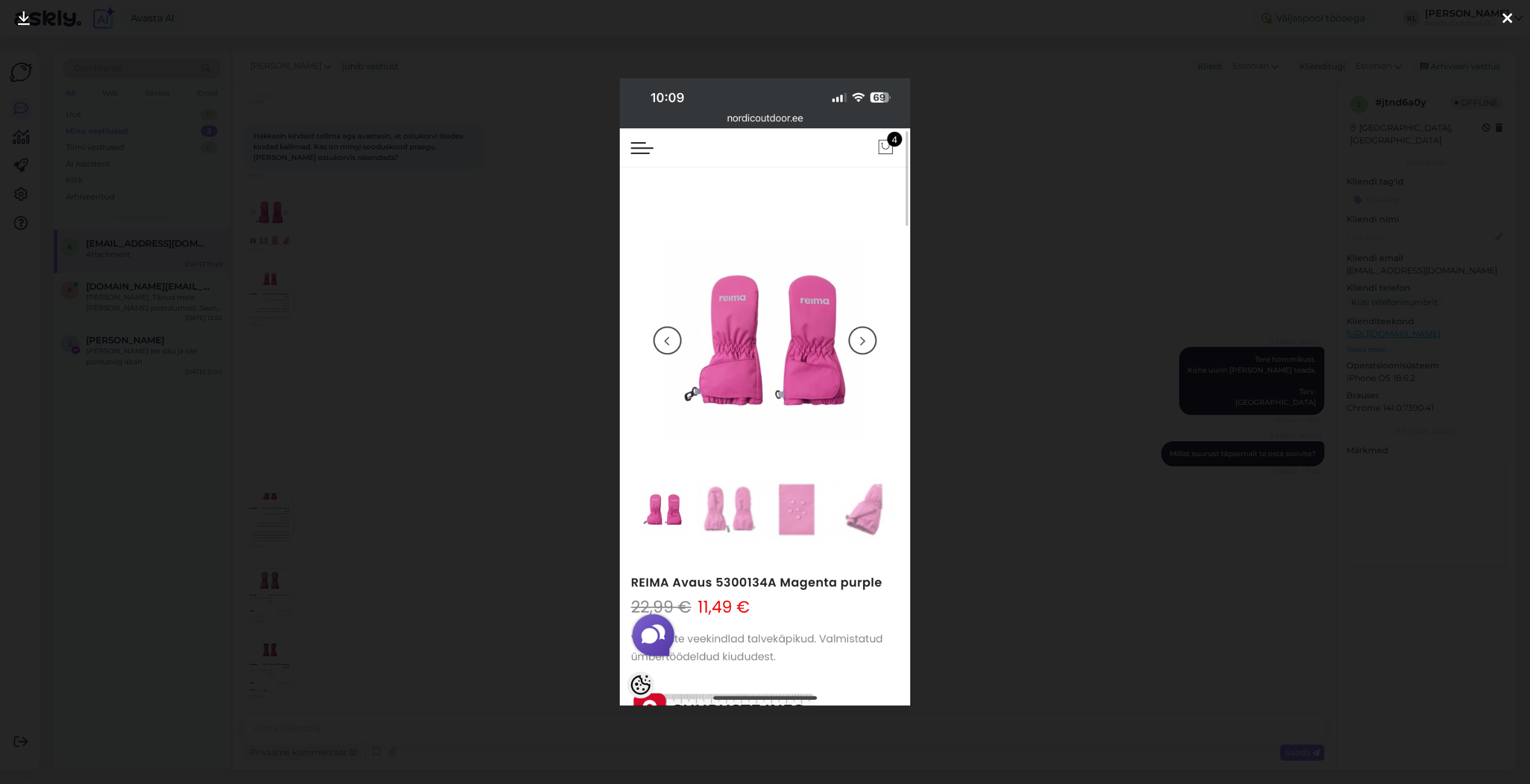
click at [1507, 22] on icon at bounding box center [1506, 19] width 9 height 16
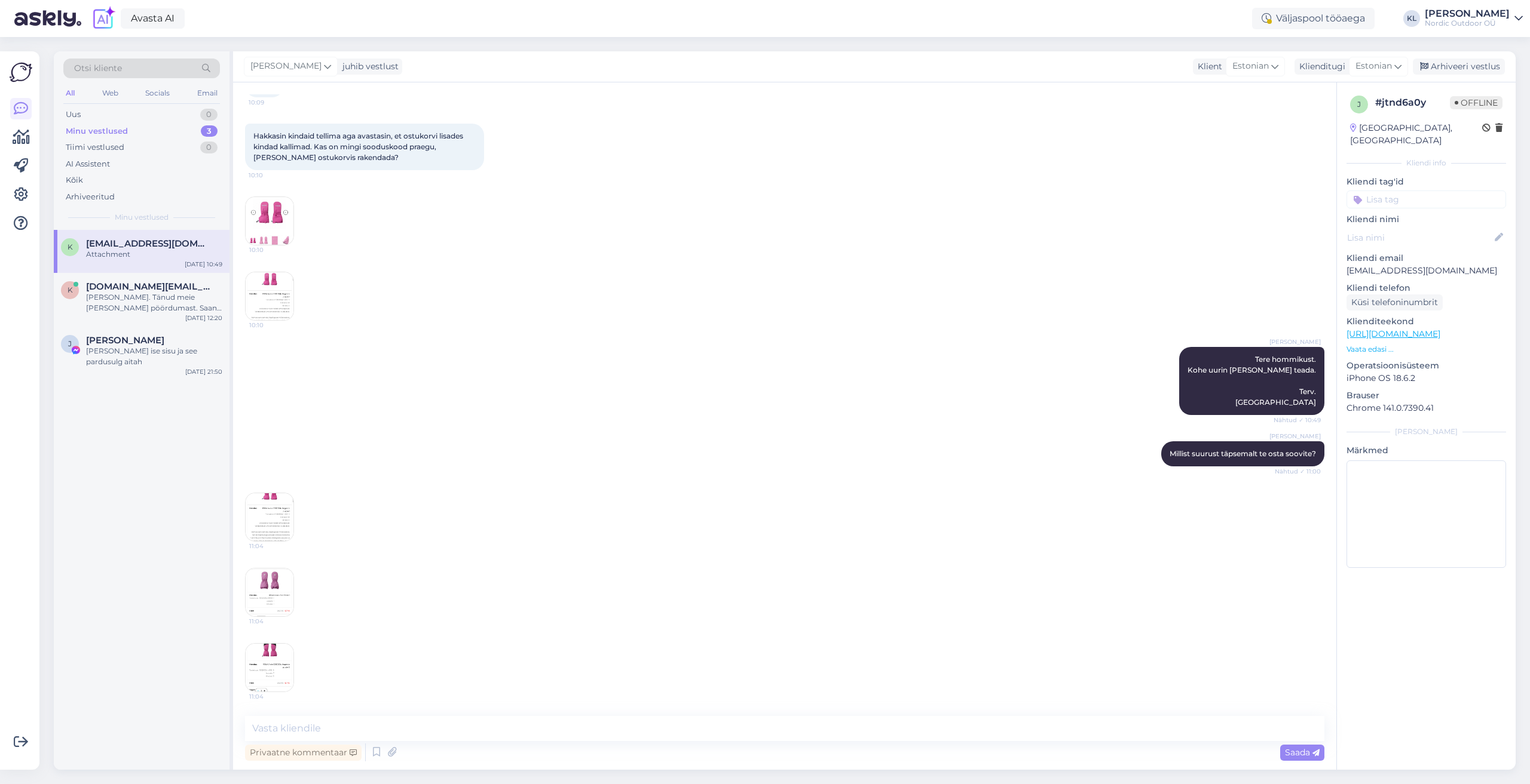
click at [287, 534] on img at bounding box center [269, 517] width 48 height 48
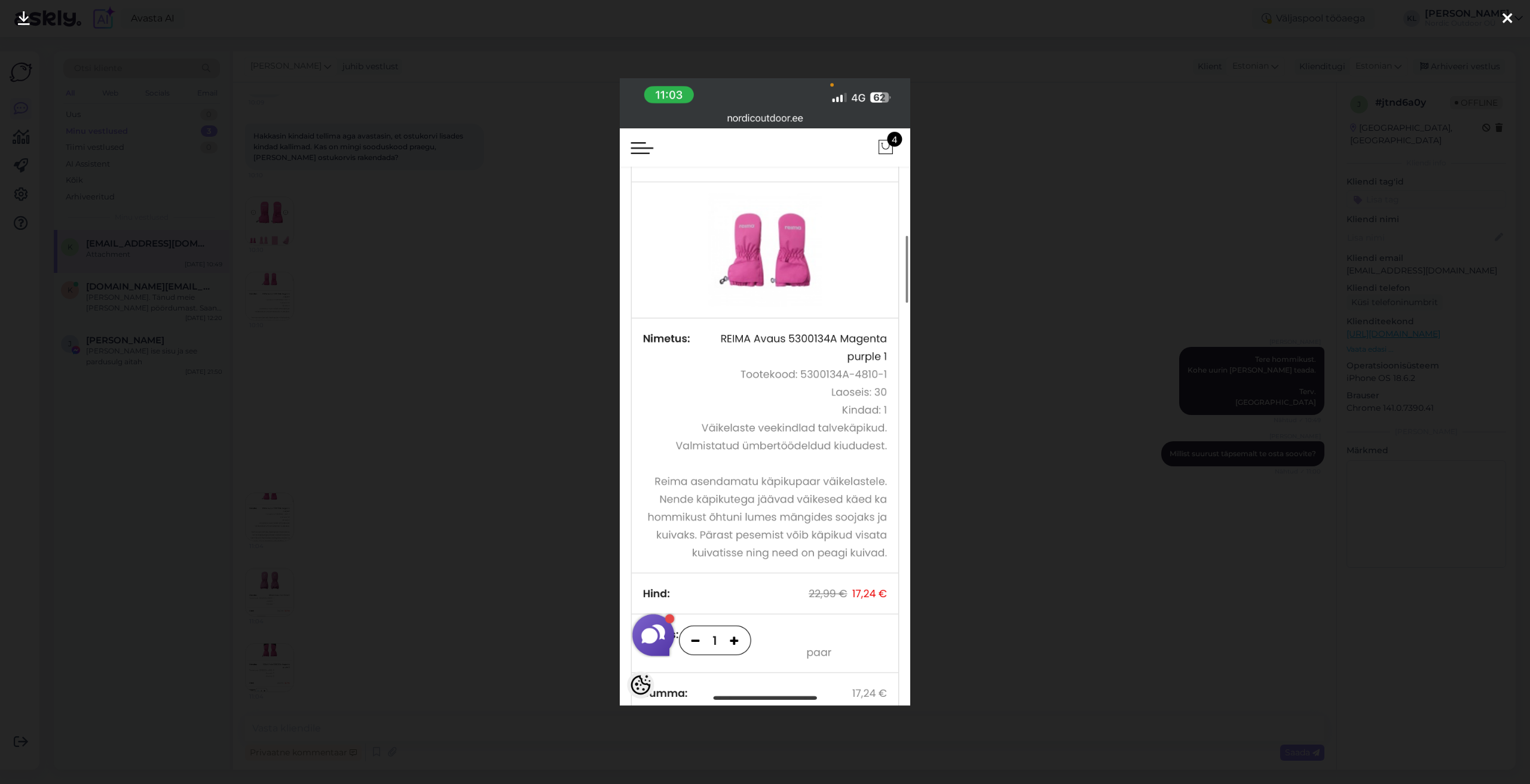
click at [1509, 21] on icon at bounding box center [1506, 19] width 9 height 16
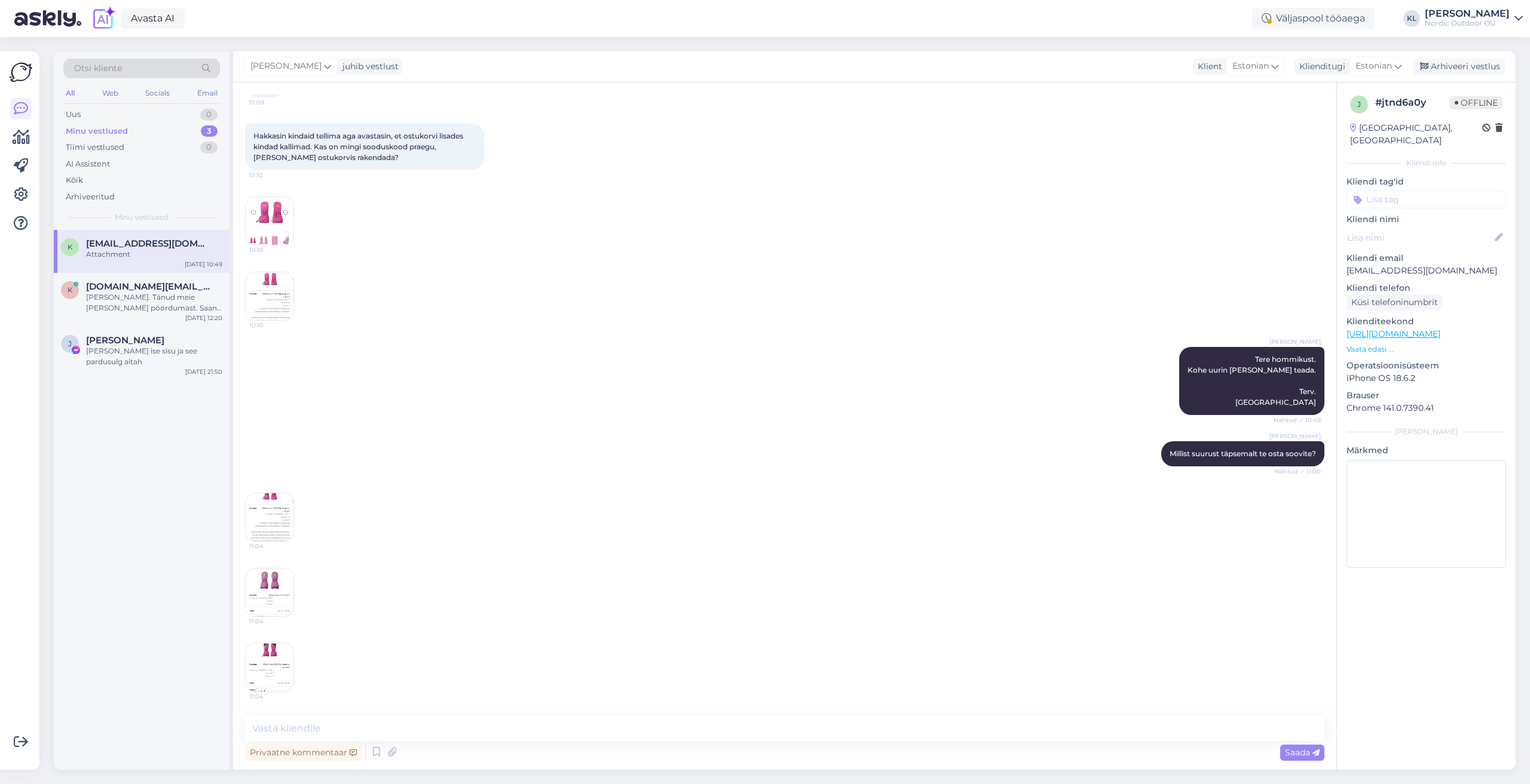
click at [263, 598] on img at bounding box center [269, 592] width 48 height 48
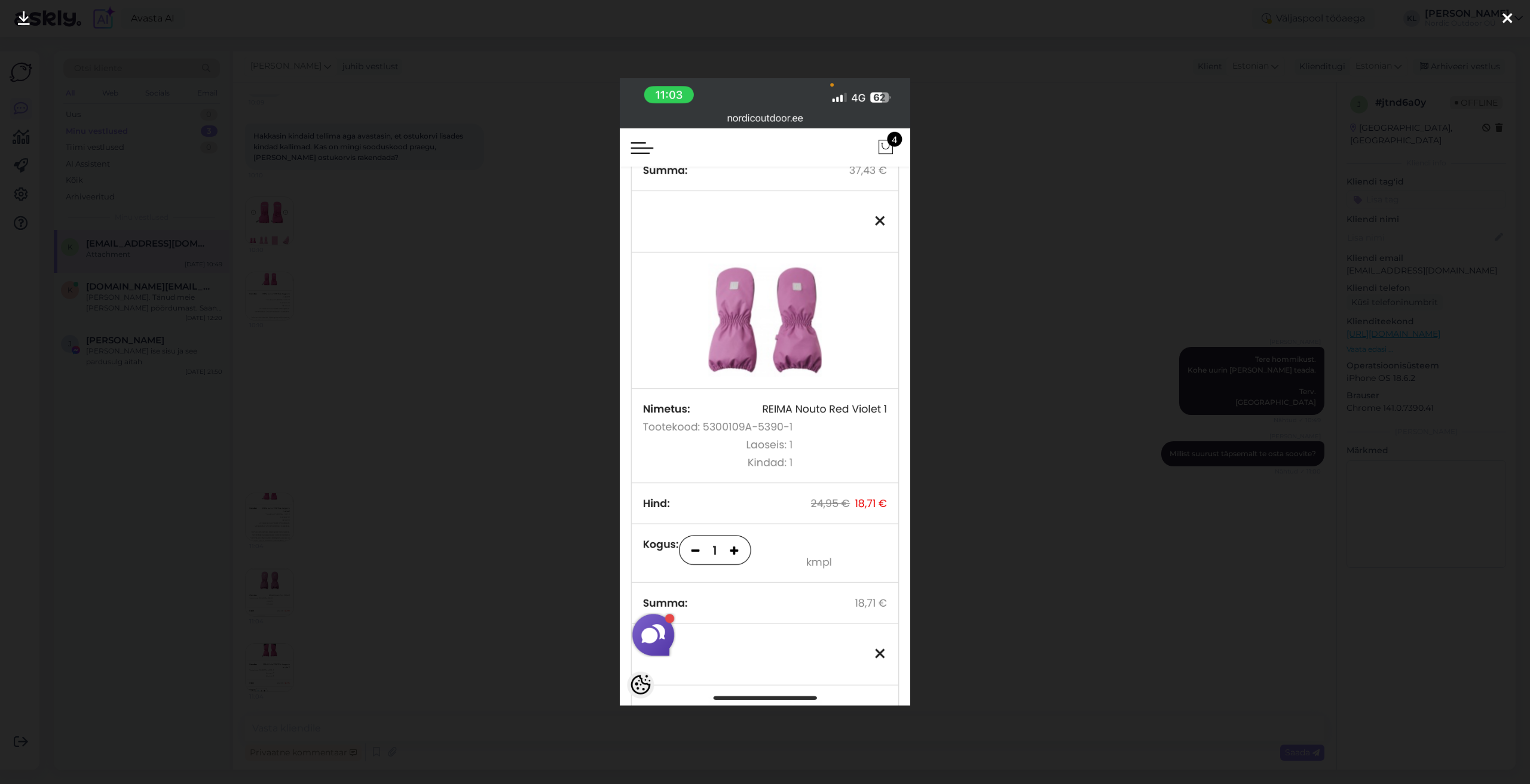
click at [1502, 18] on icon at bounding box center [1506, 19] width 9 height 16
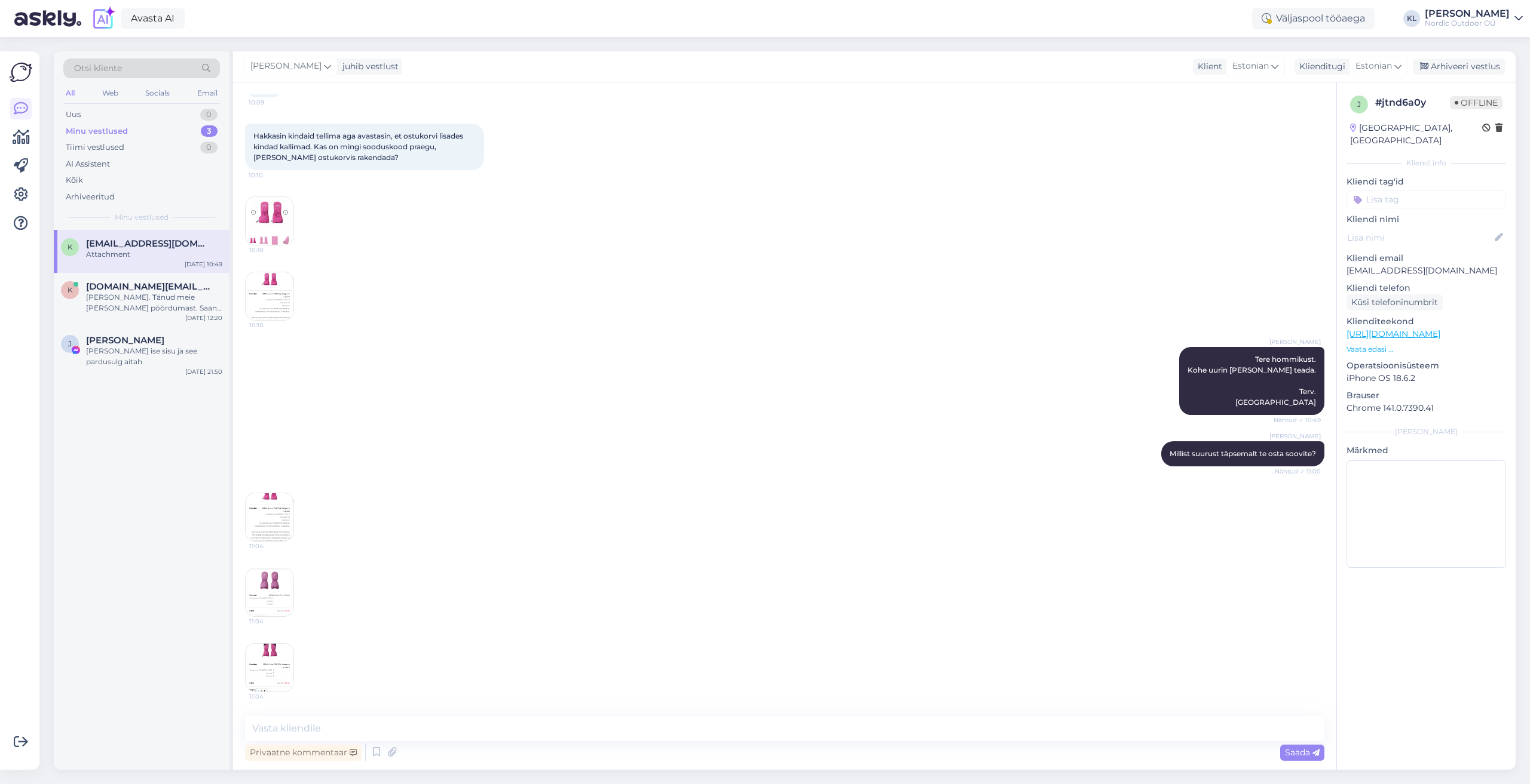
click at [258, 516] on img at bounding box center [269, 517] width 48 height 48
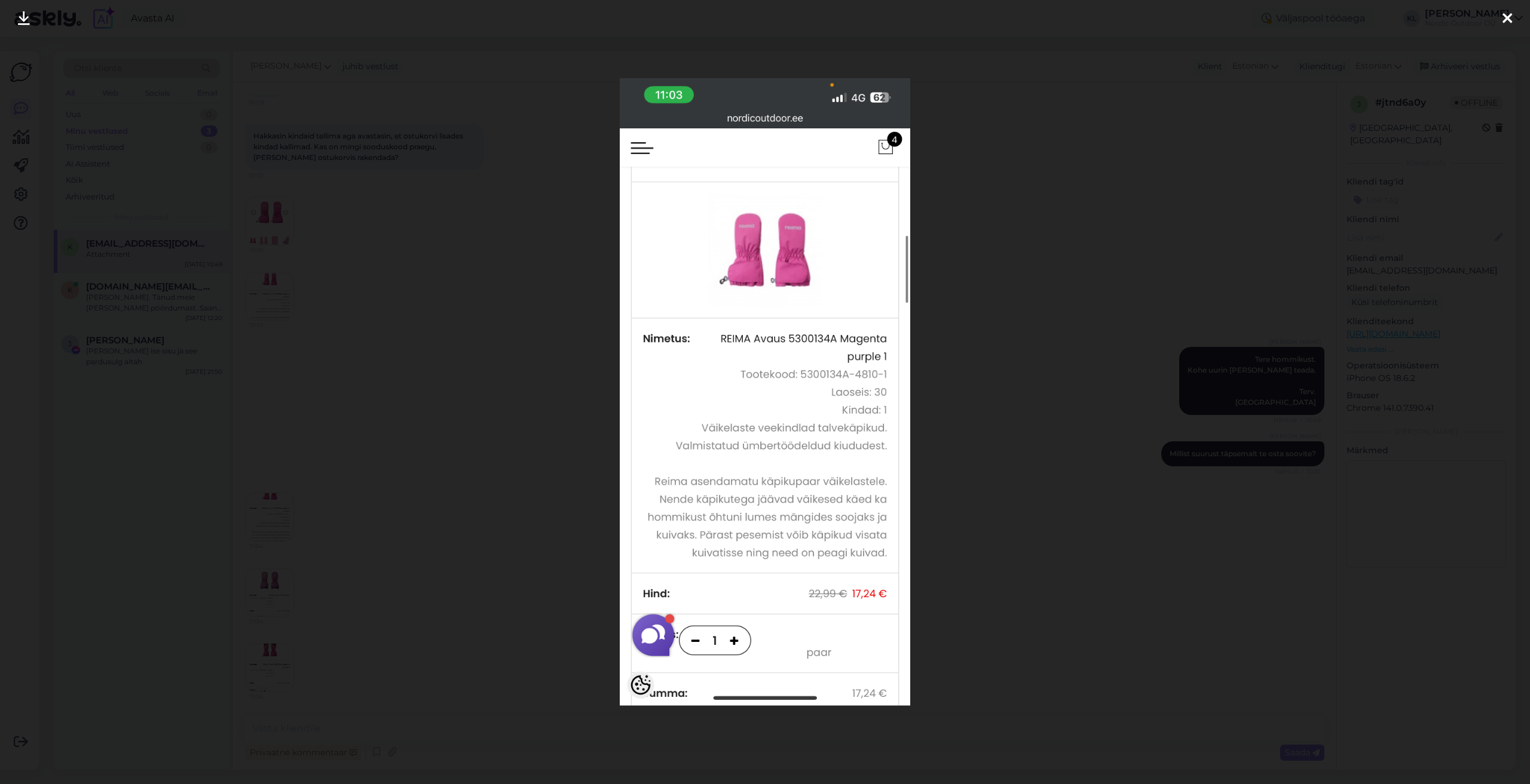
click at [1513, 19] on div at bounding box center [1506, 19] width 24 height 37
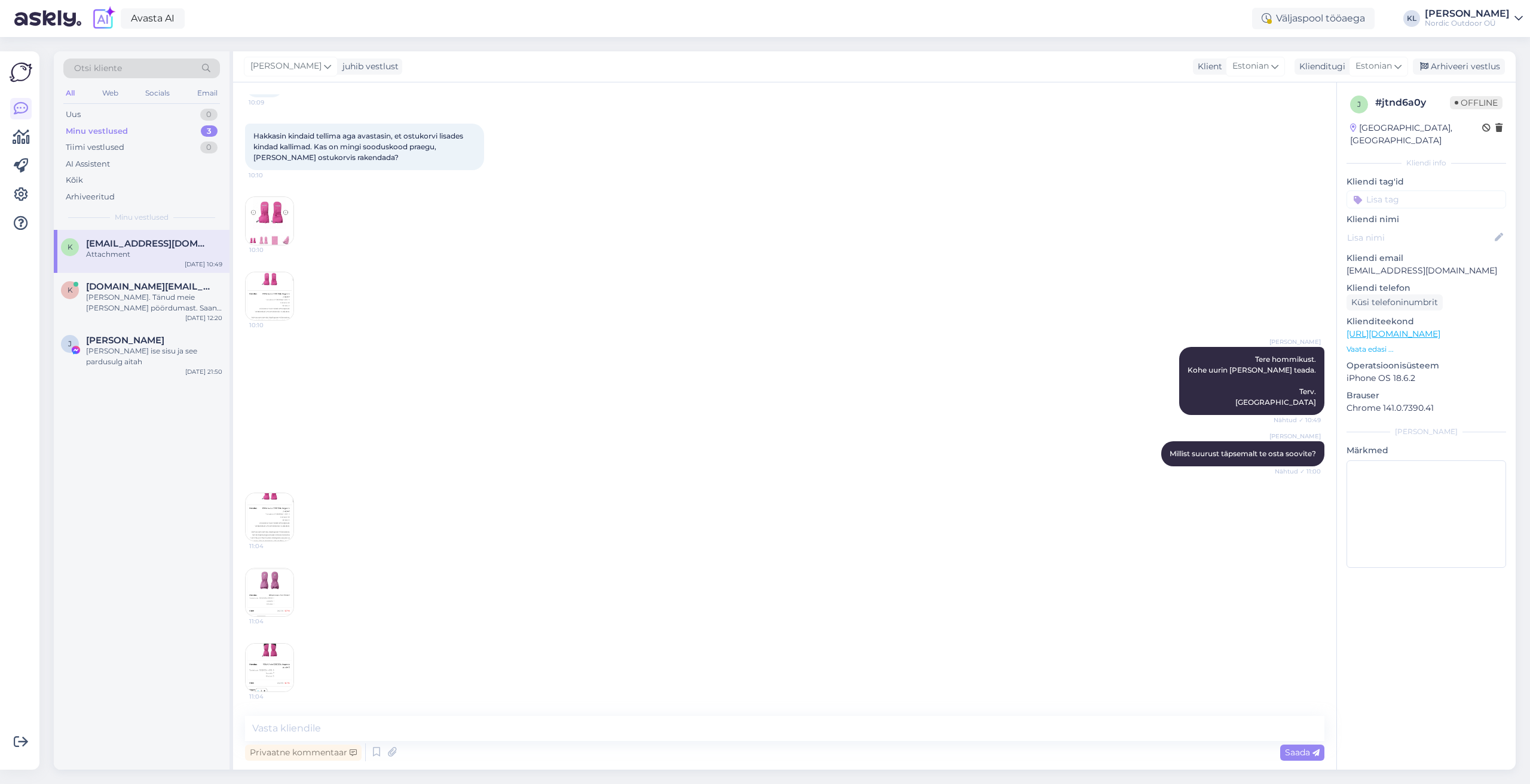
click at [267, 582] on img at bounding box center [269, 592] width 48 height 48
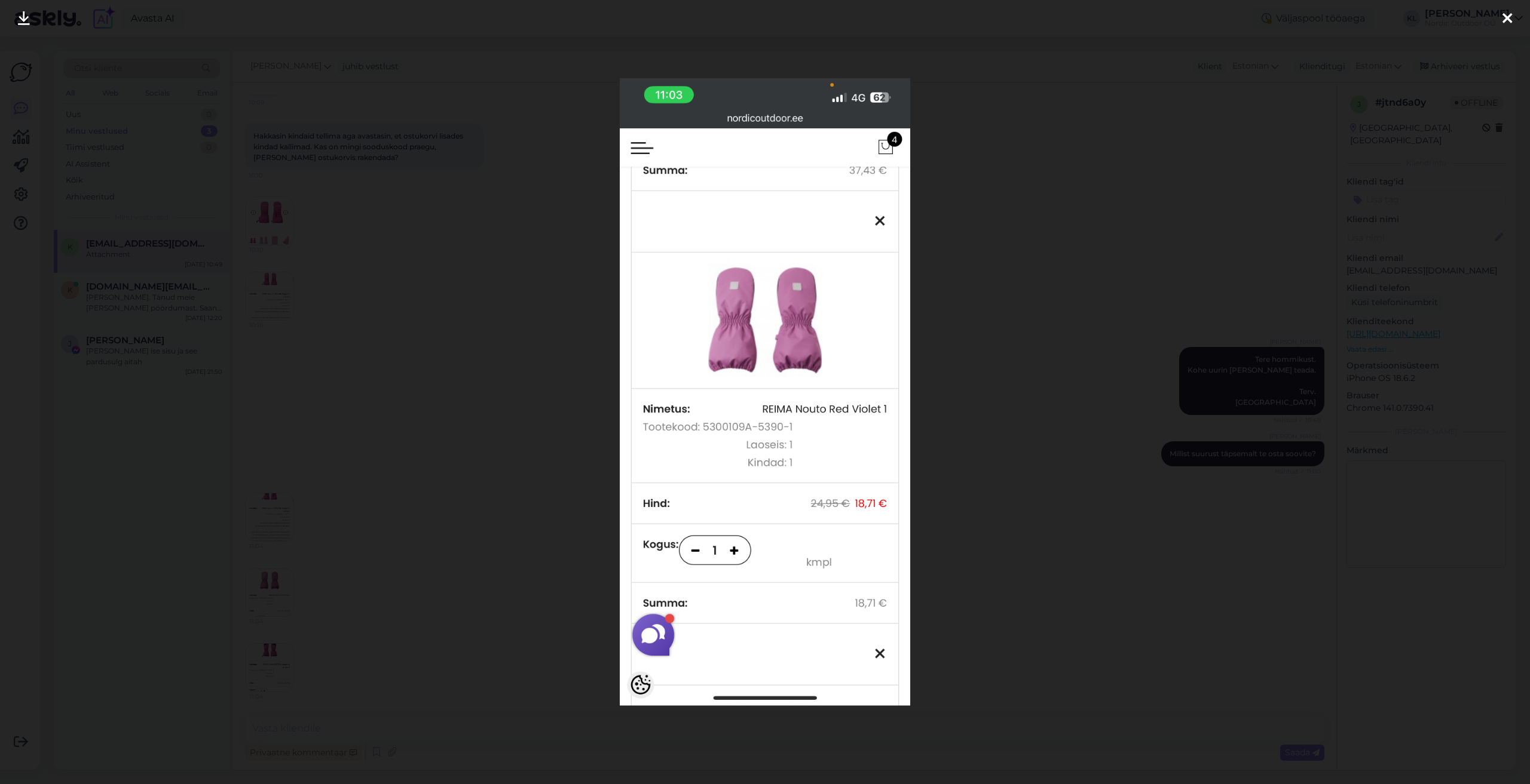
click at [1511, 17] on icon at bounding box center [1506, 19] width 9 height 16
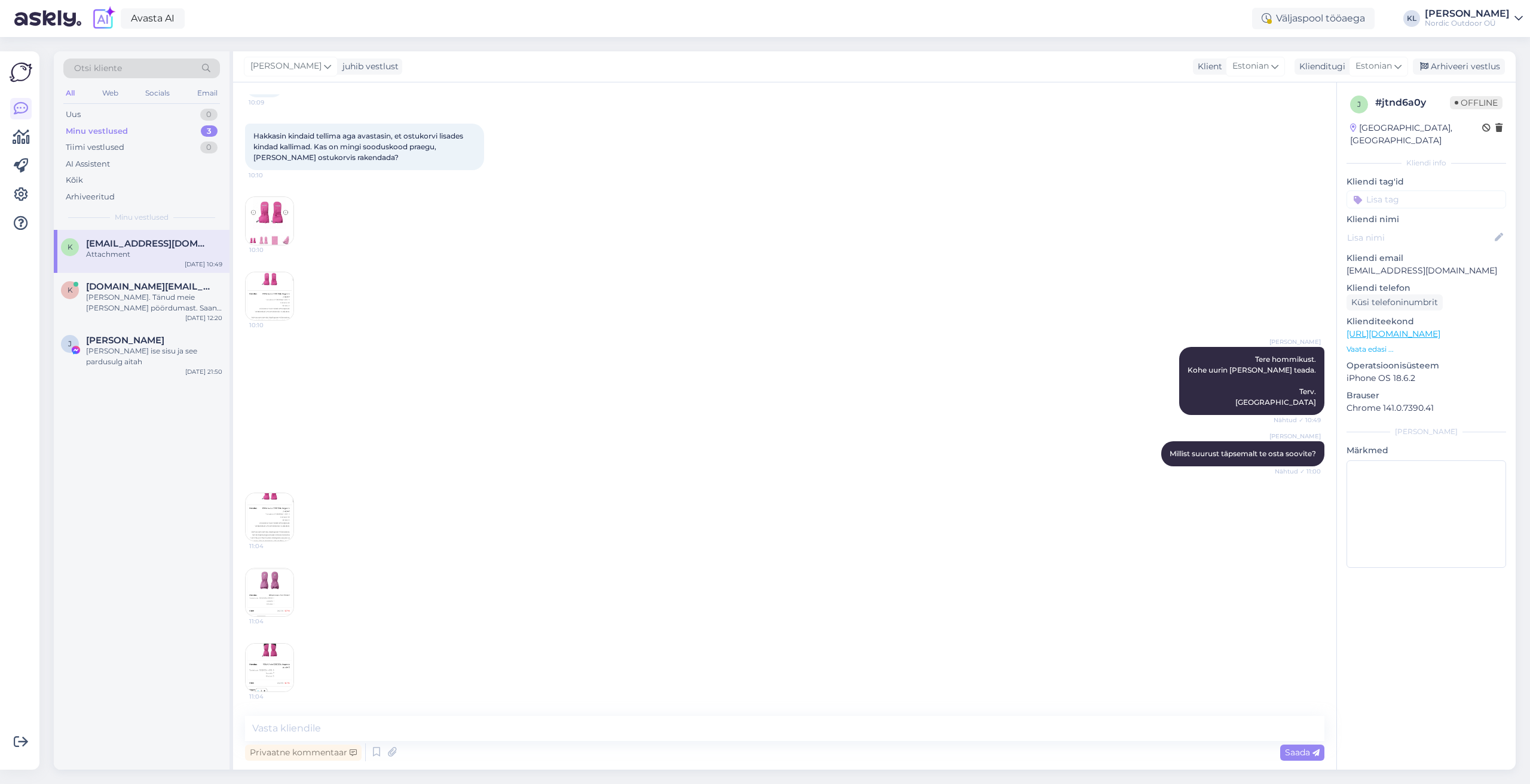
click at [274, 663] on img at bounding box center [269, 668] width 48 height 48
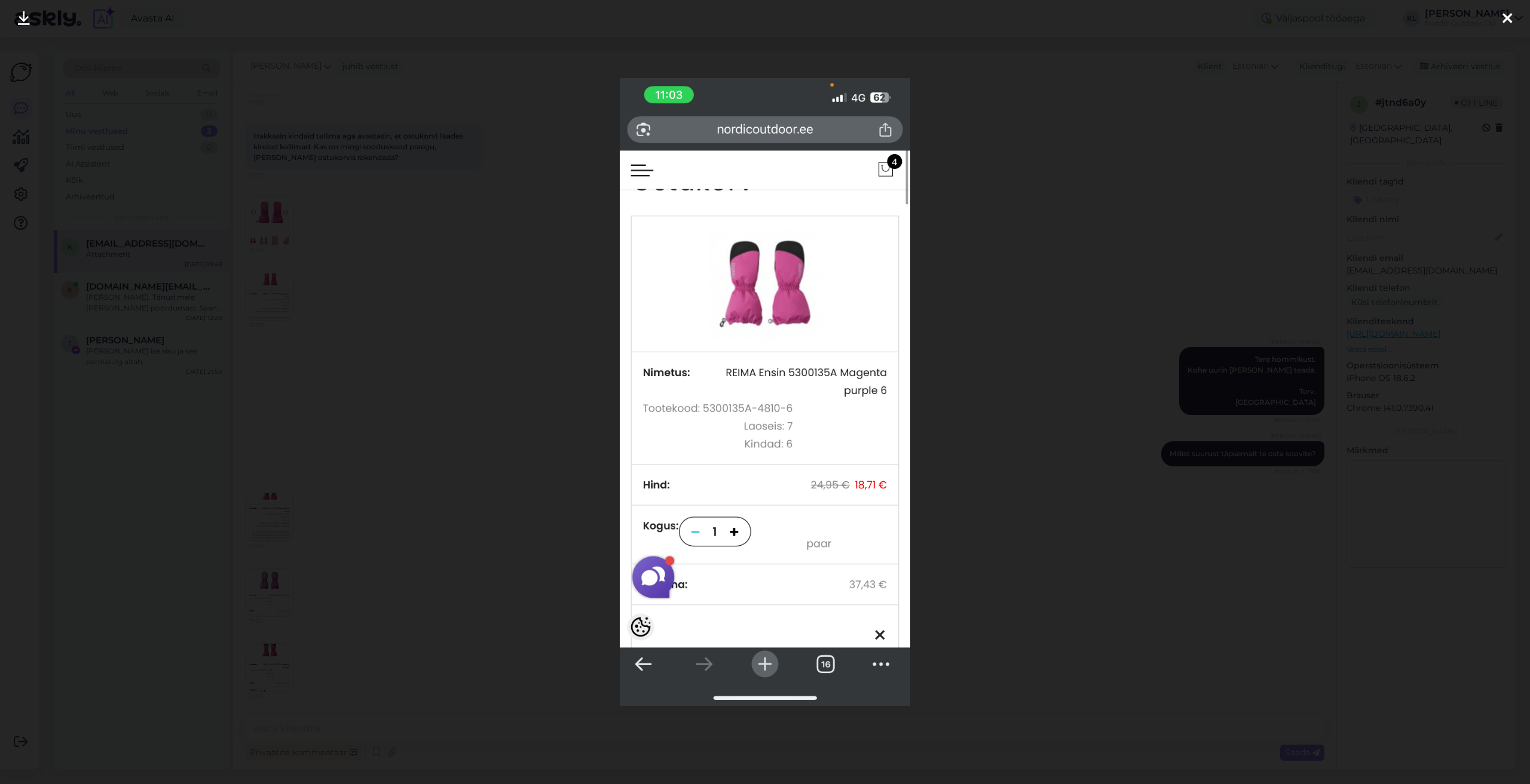
click at [1510, 16] on icon at bounding box center [1506, 19] width 9 height 16
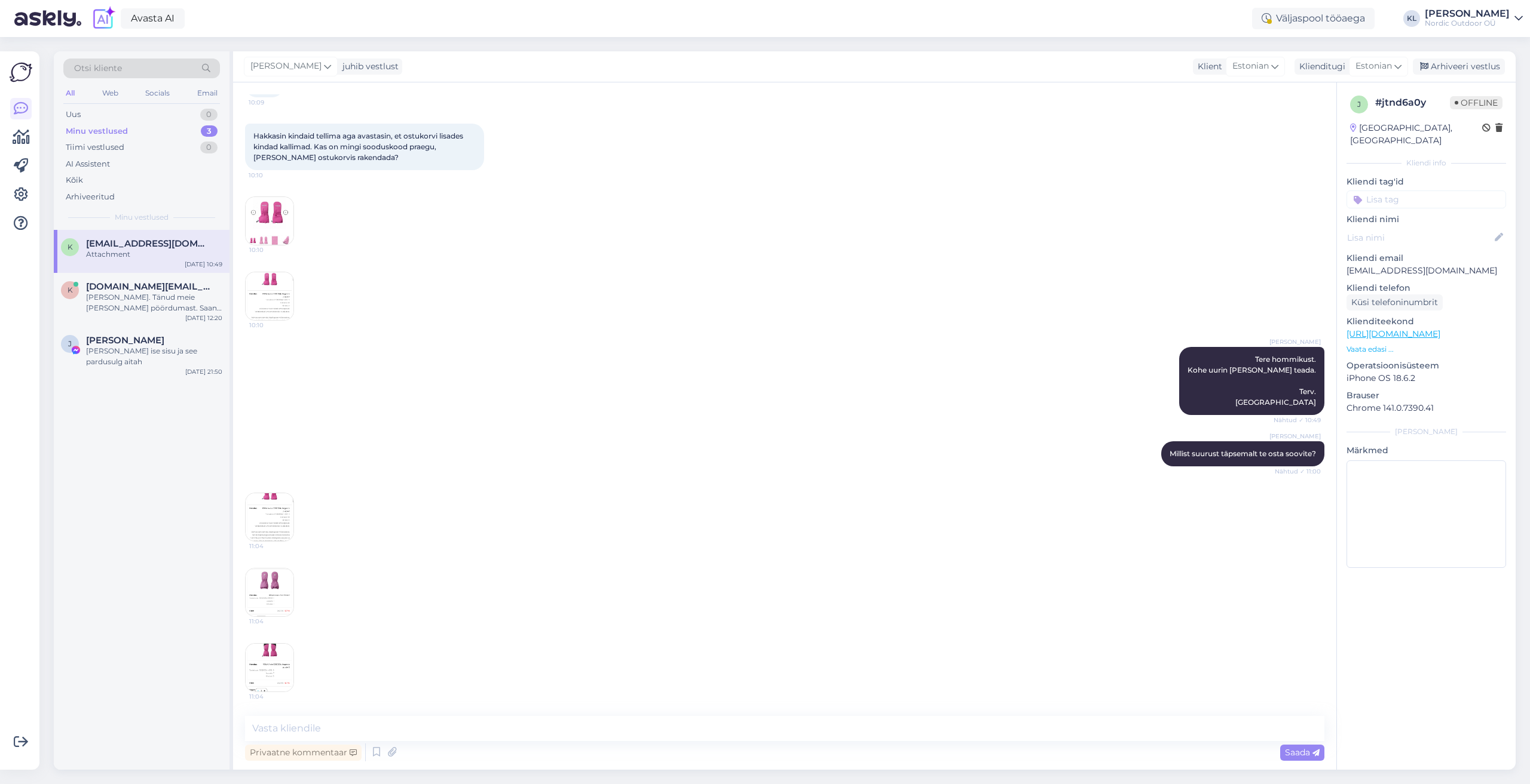
click at [245, 517] on img at bounding box center [269, 517] width 48 height 48
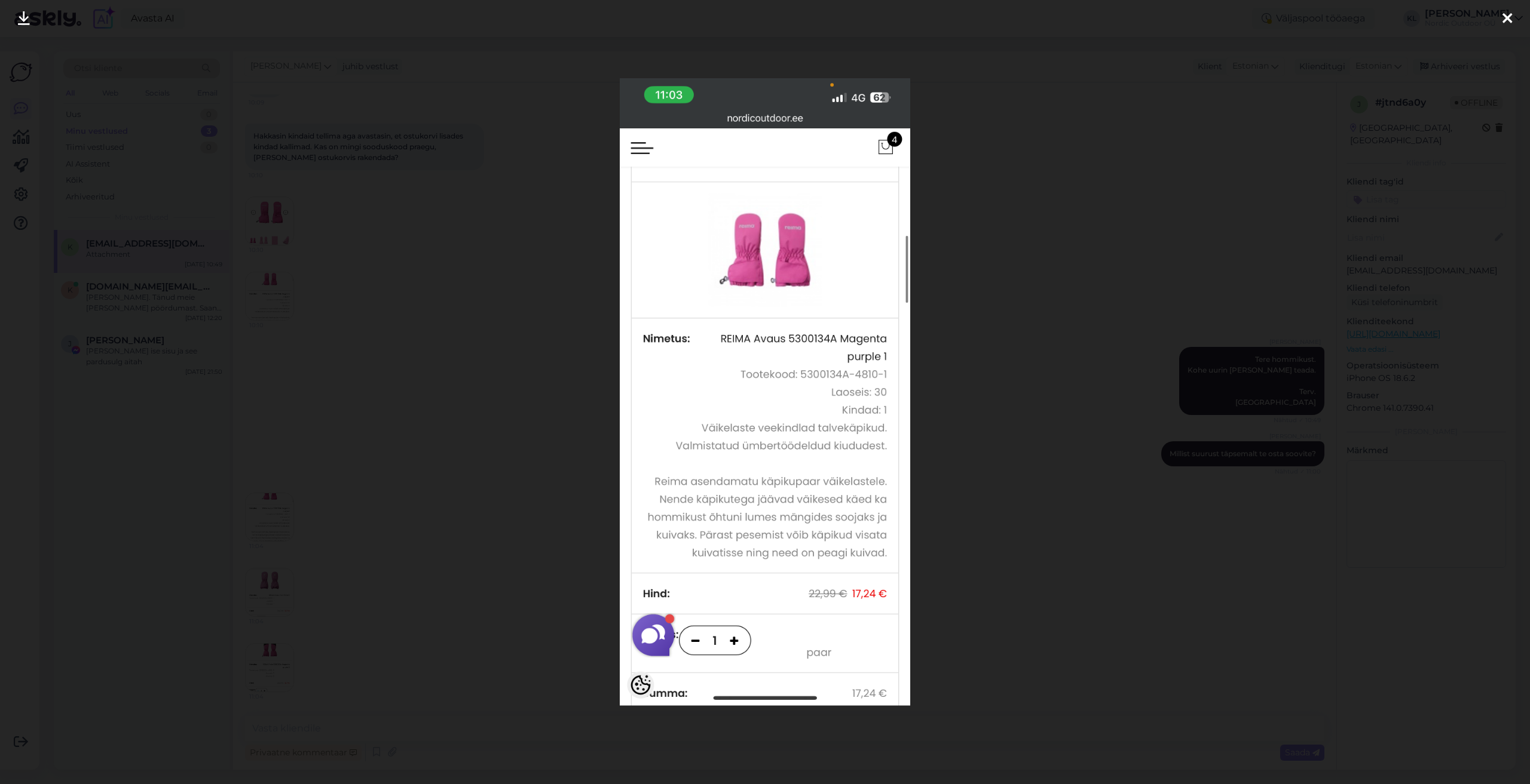
drag, startPoint x: 1513, startPoint y: 19, endPoint x: 1470, endPoint y: 53, distance: 54.8
click at [1513, 19] on div at bounding box center [1506, 19] width 24 height 37
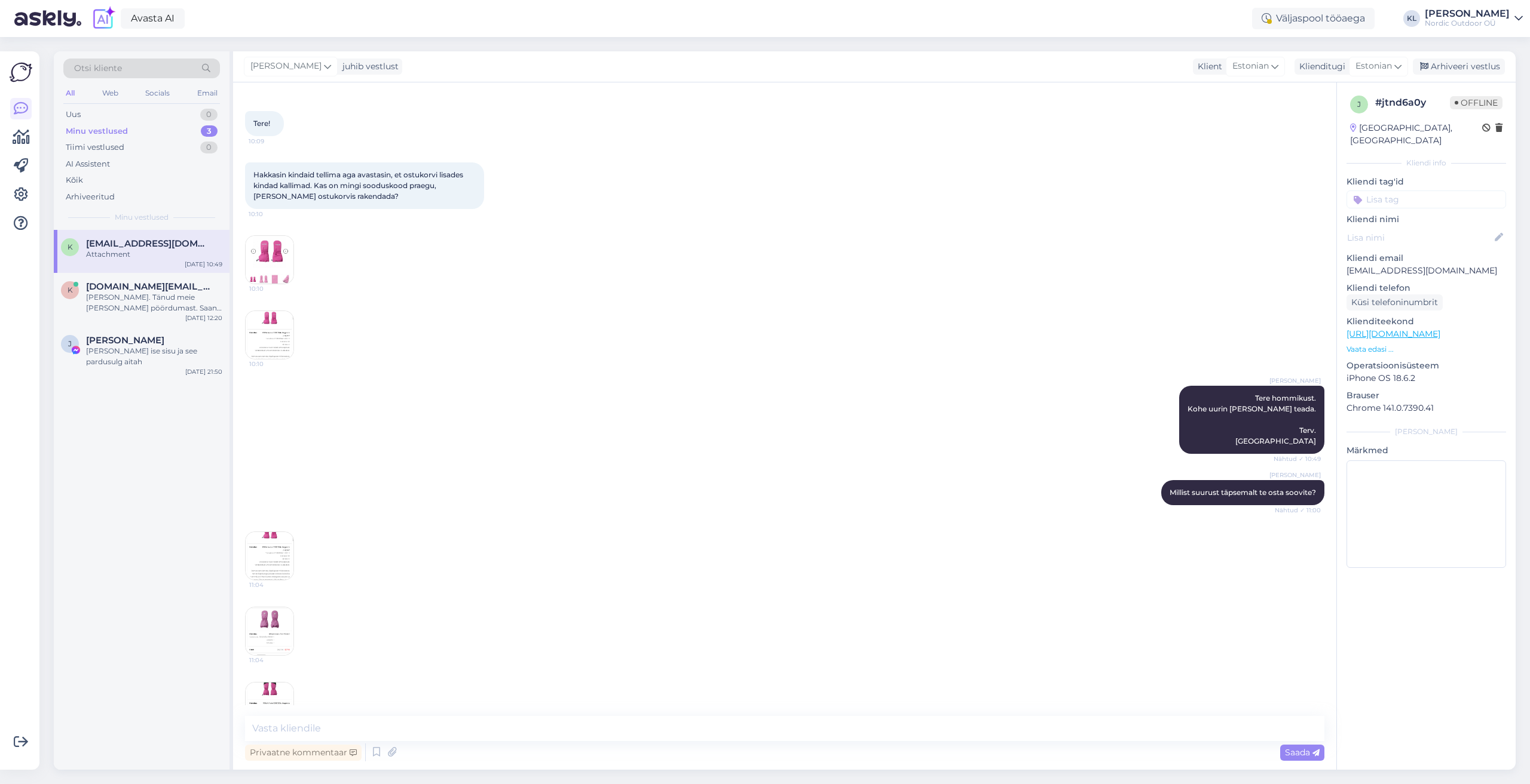
scroll to position [0, 0]
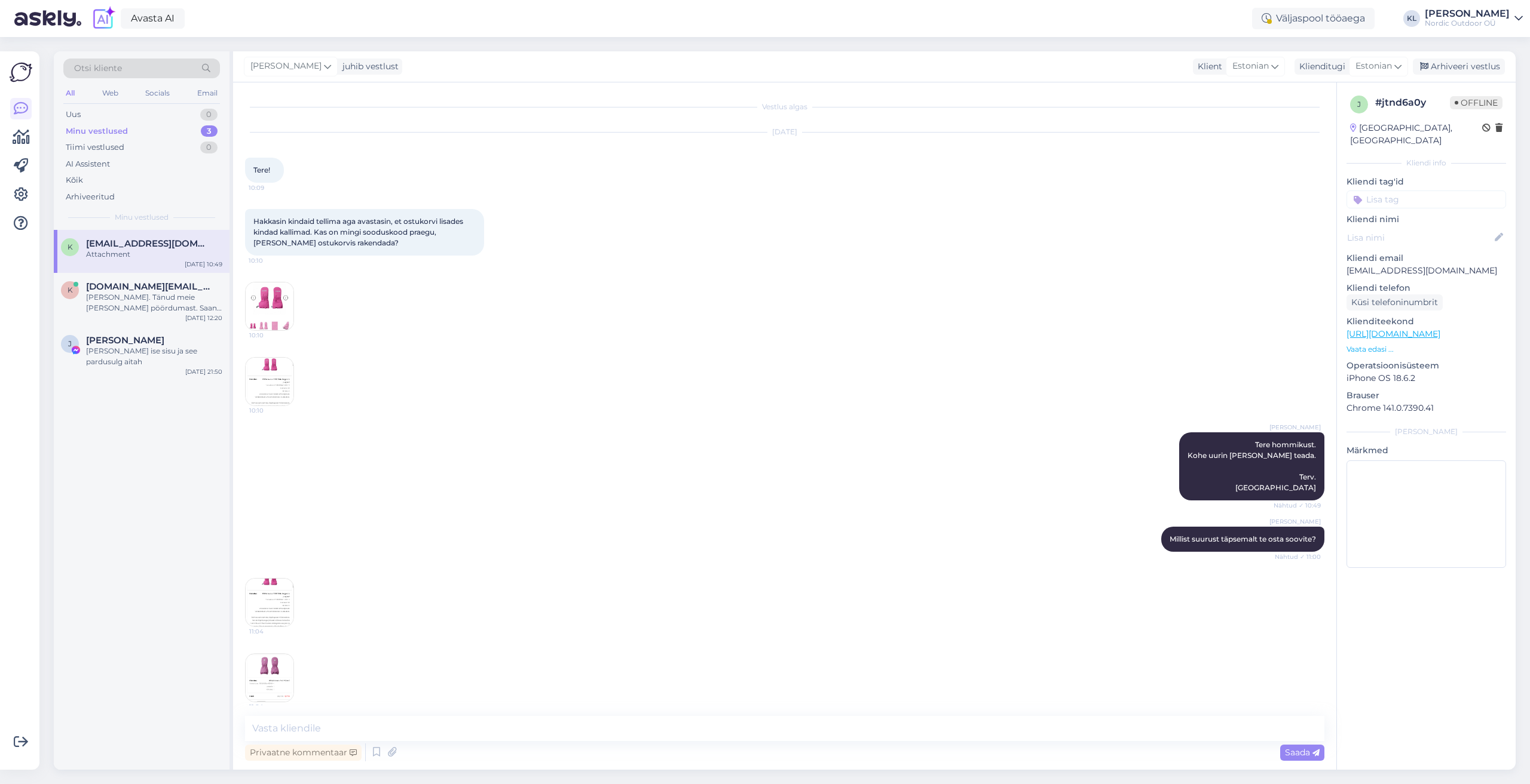
click at [270, 608] on img at bounding box center [269, 603] width 48 height 48
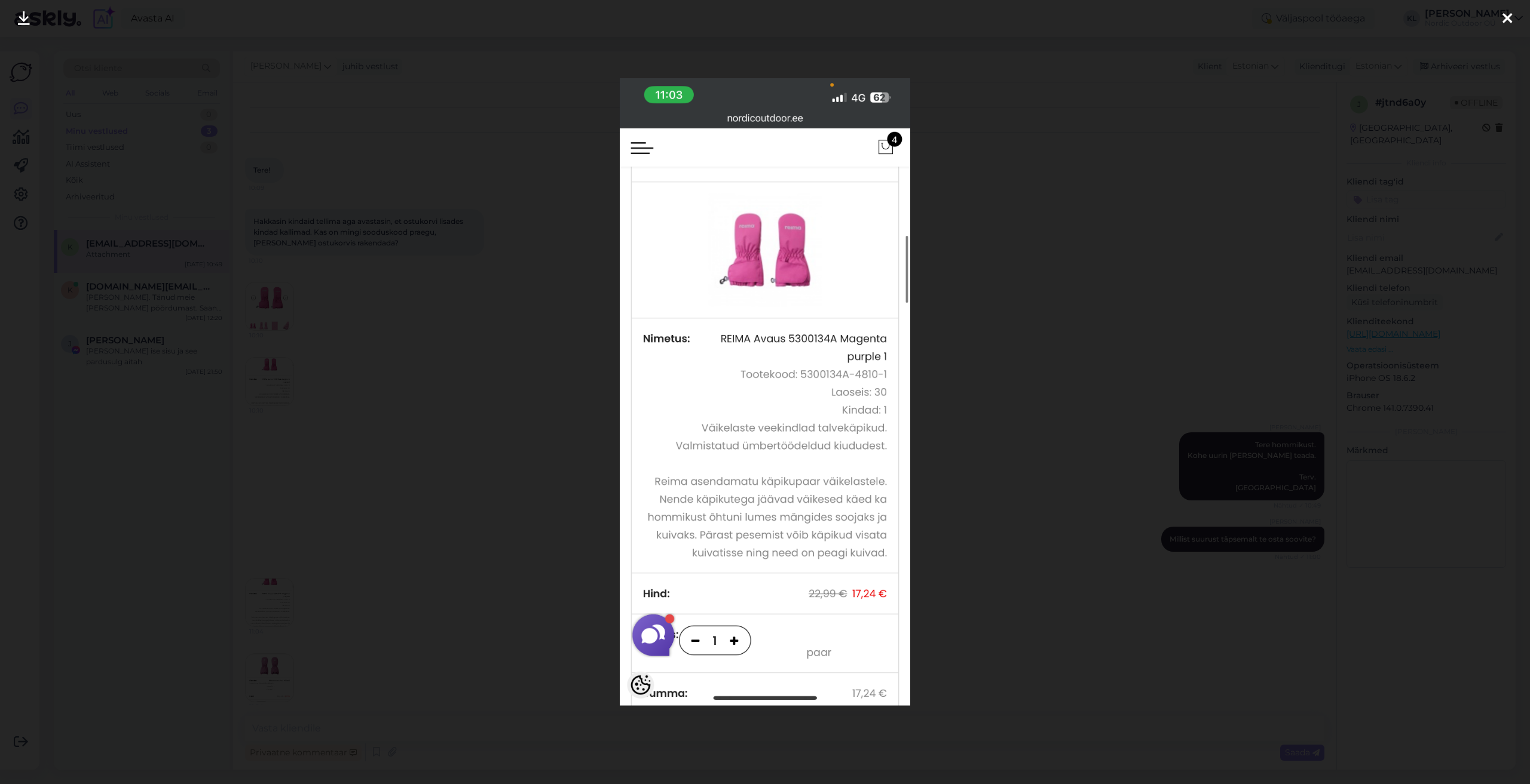
click at [1509, 15] on icon at bounding box center [1506, 19] width 9 height 16
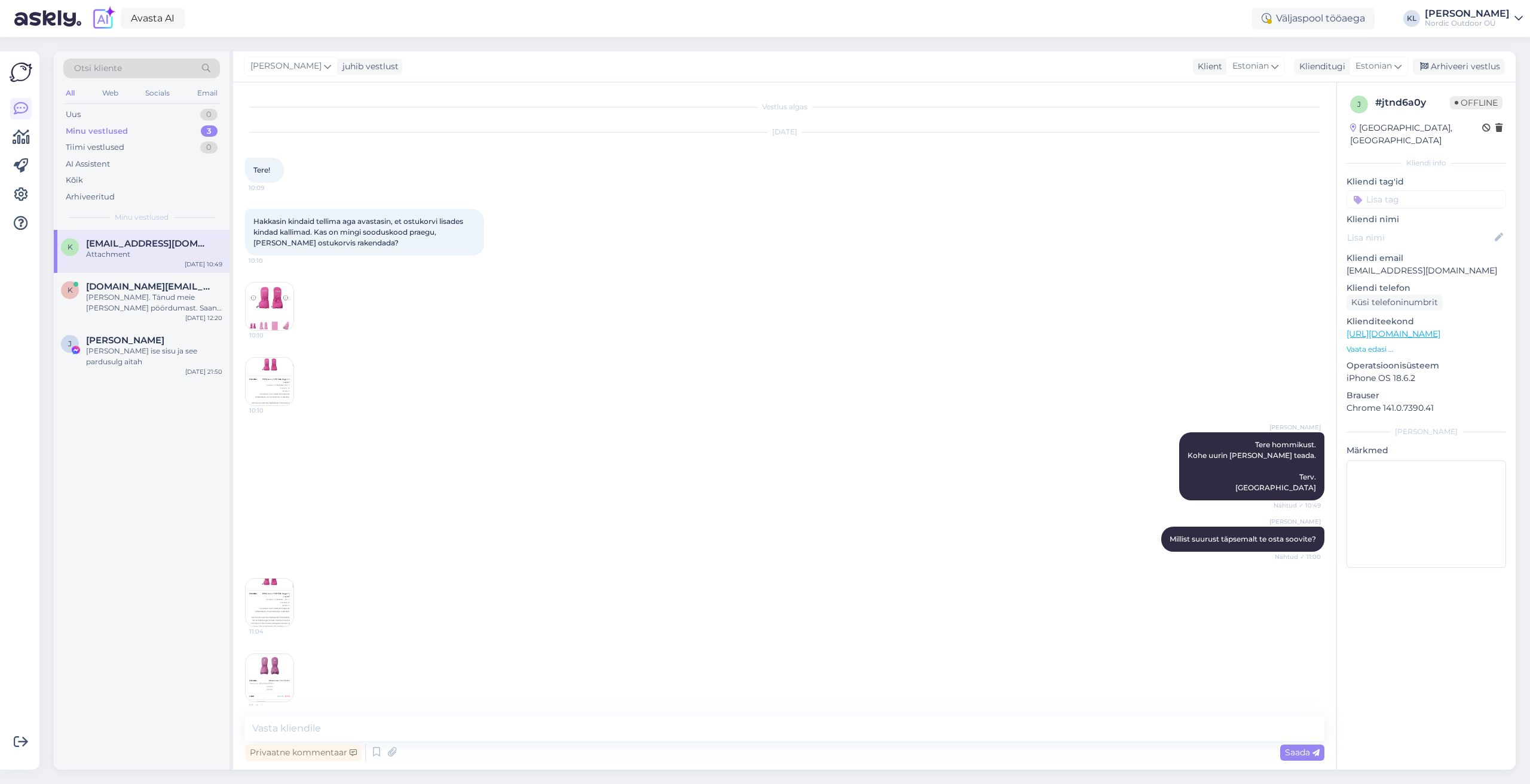
click at [262, 684] on img at bounding box center [269, 678] width 48 height 48
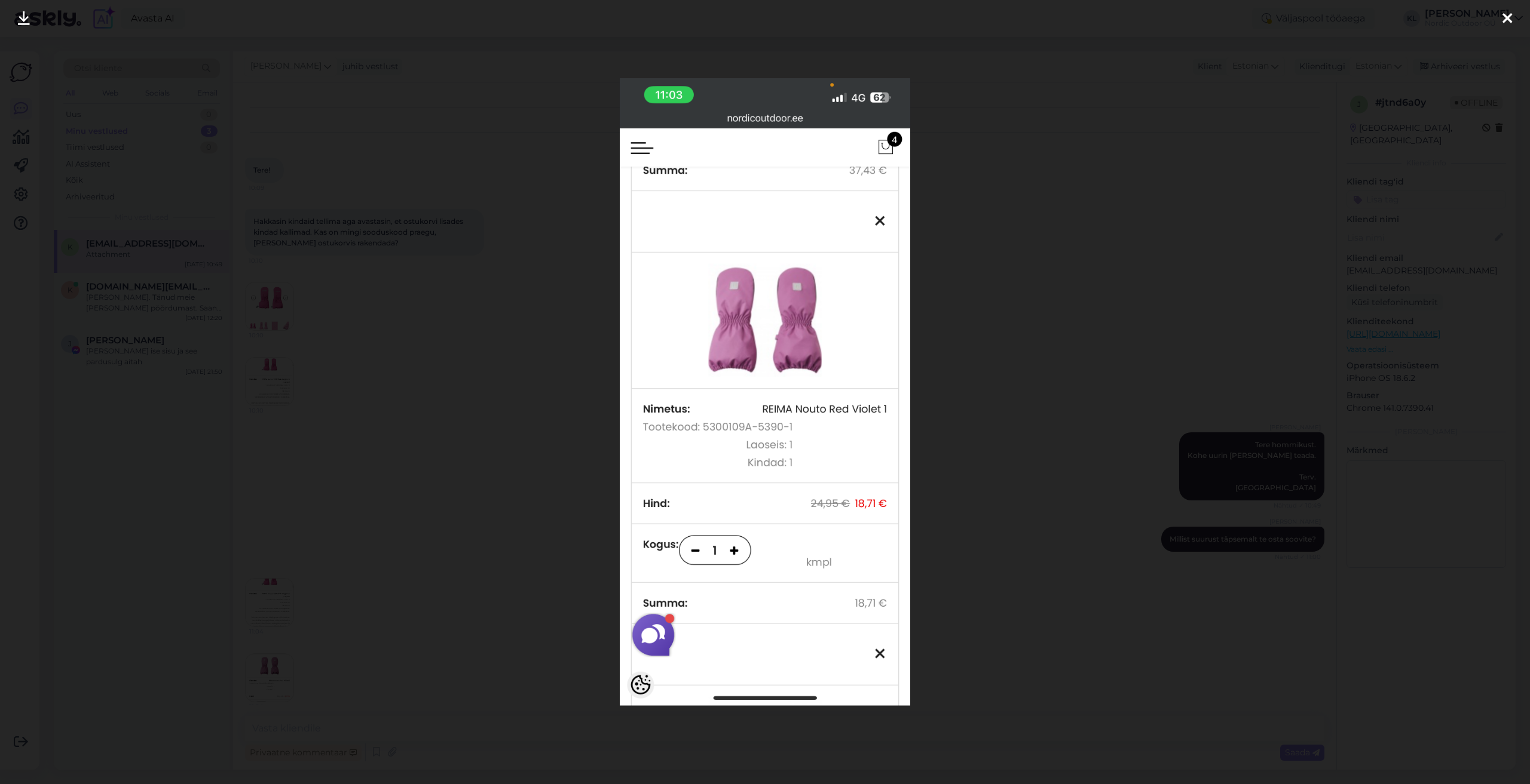
click at [1513, 16] on div at bounding box center [1506, 19] width 24 height 37
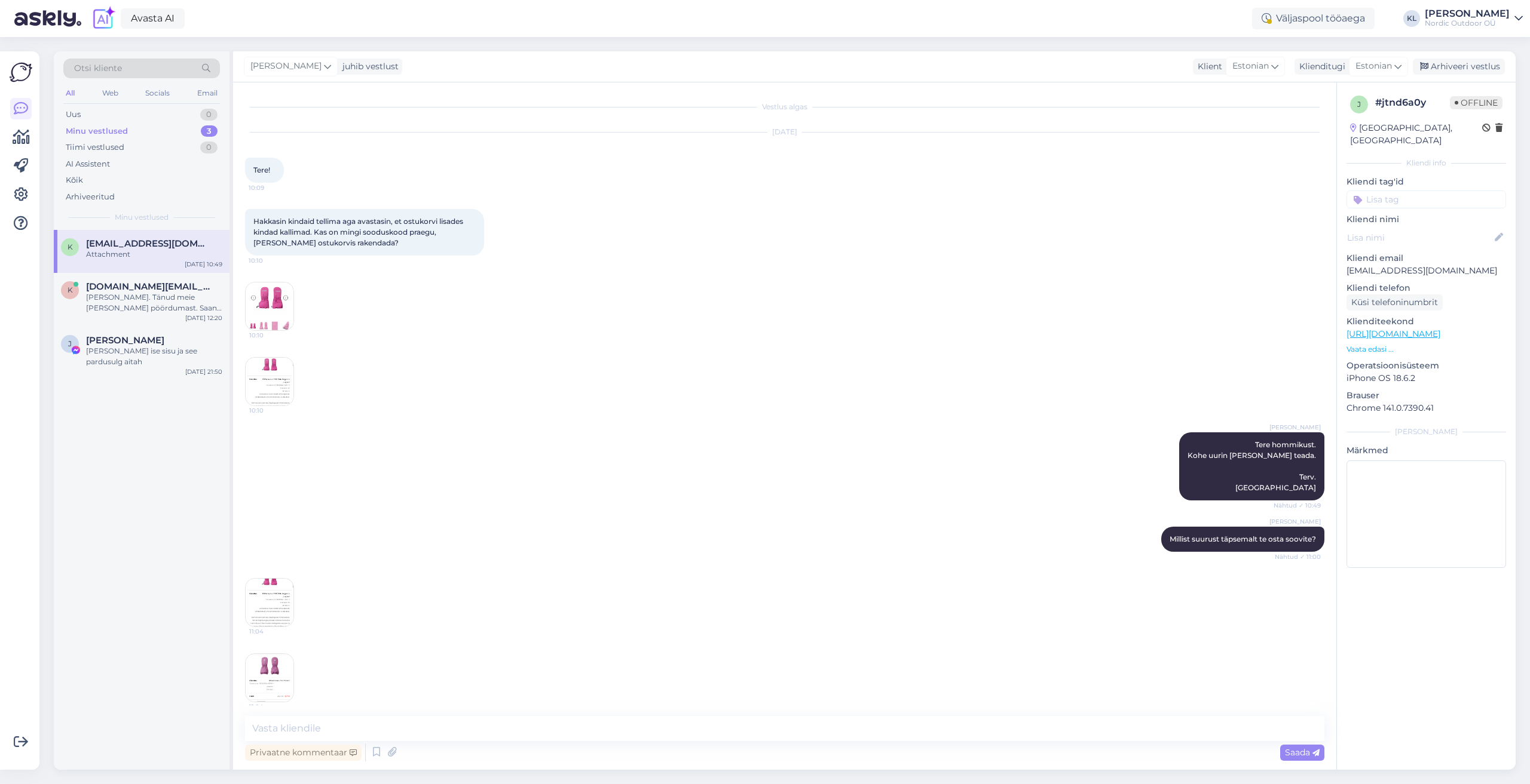
scroll to position [85, 0]
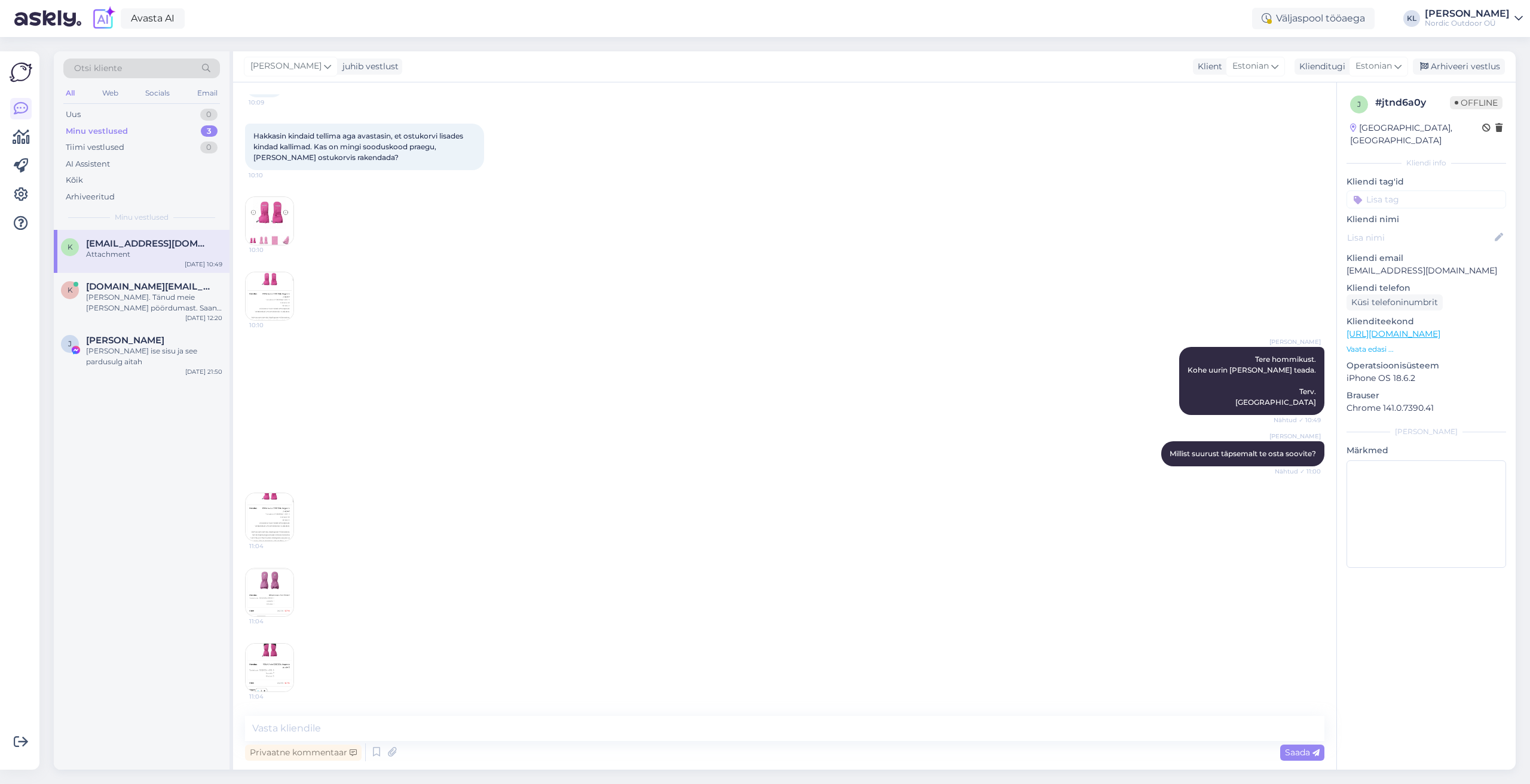
click at [288, 652] on img at bounding box center [269, 668] width 48 height 48
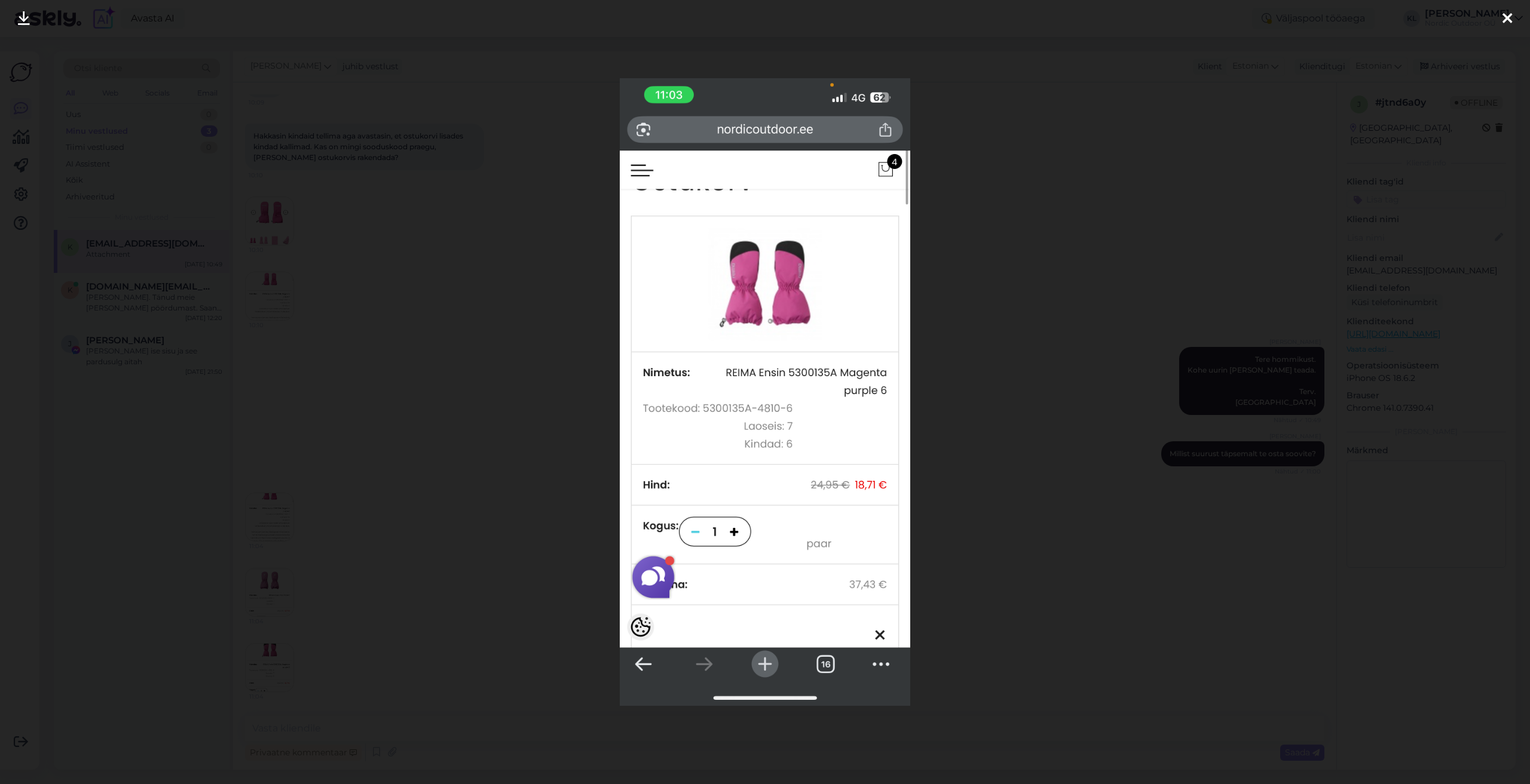
click at [1511, 22] on icon at bounding box center [1506, 19] width 9 height 16
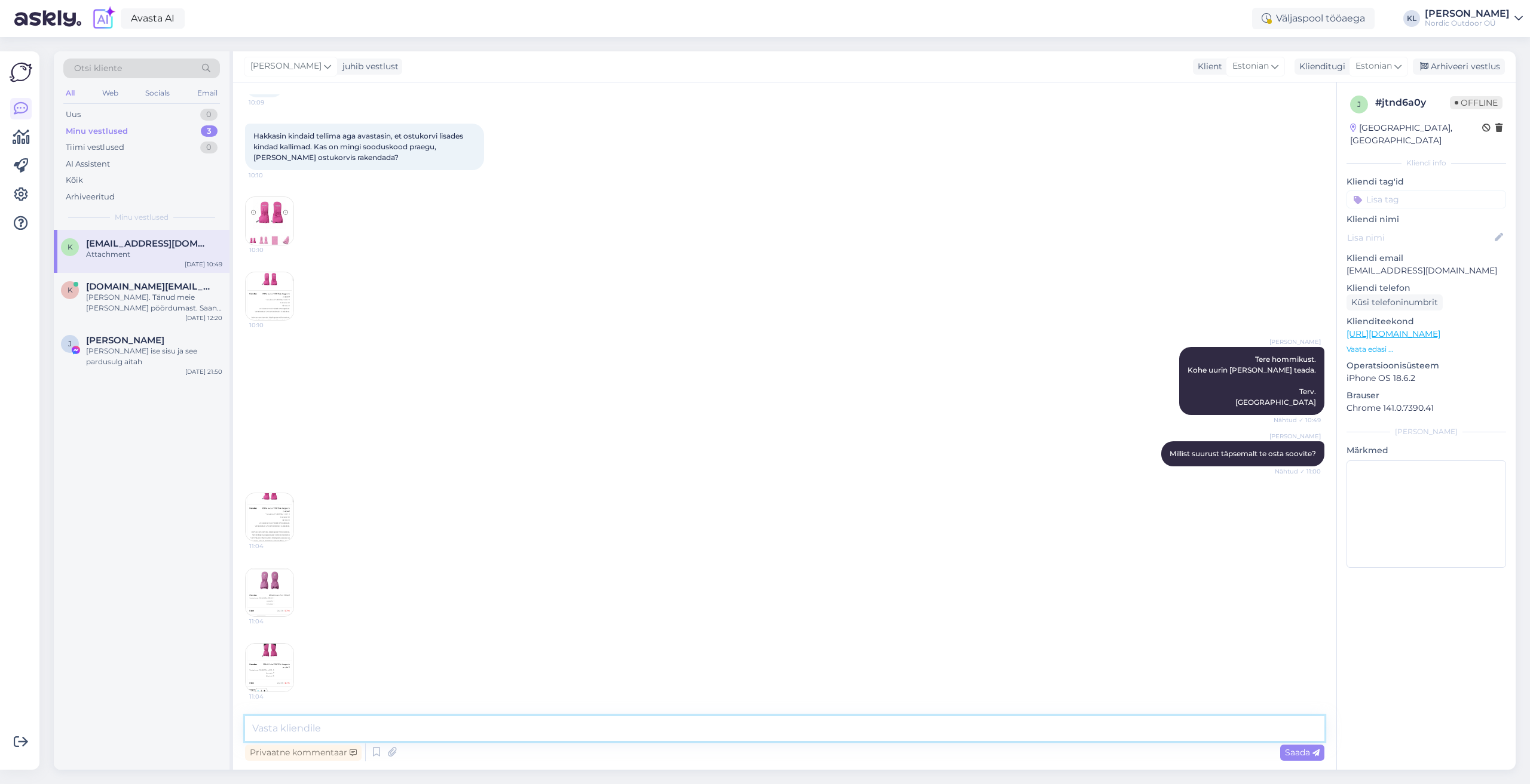
click at [329, 734] on textarea at bounding box center [784, 728] width 1079 height 25
type textarea "Siin on kõikidel toodetel hindadega mingi probleem, et ostukorvis kuvab hoopis …"
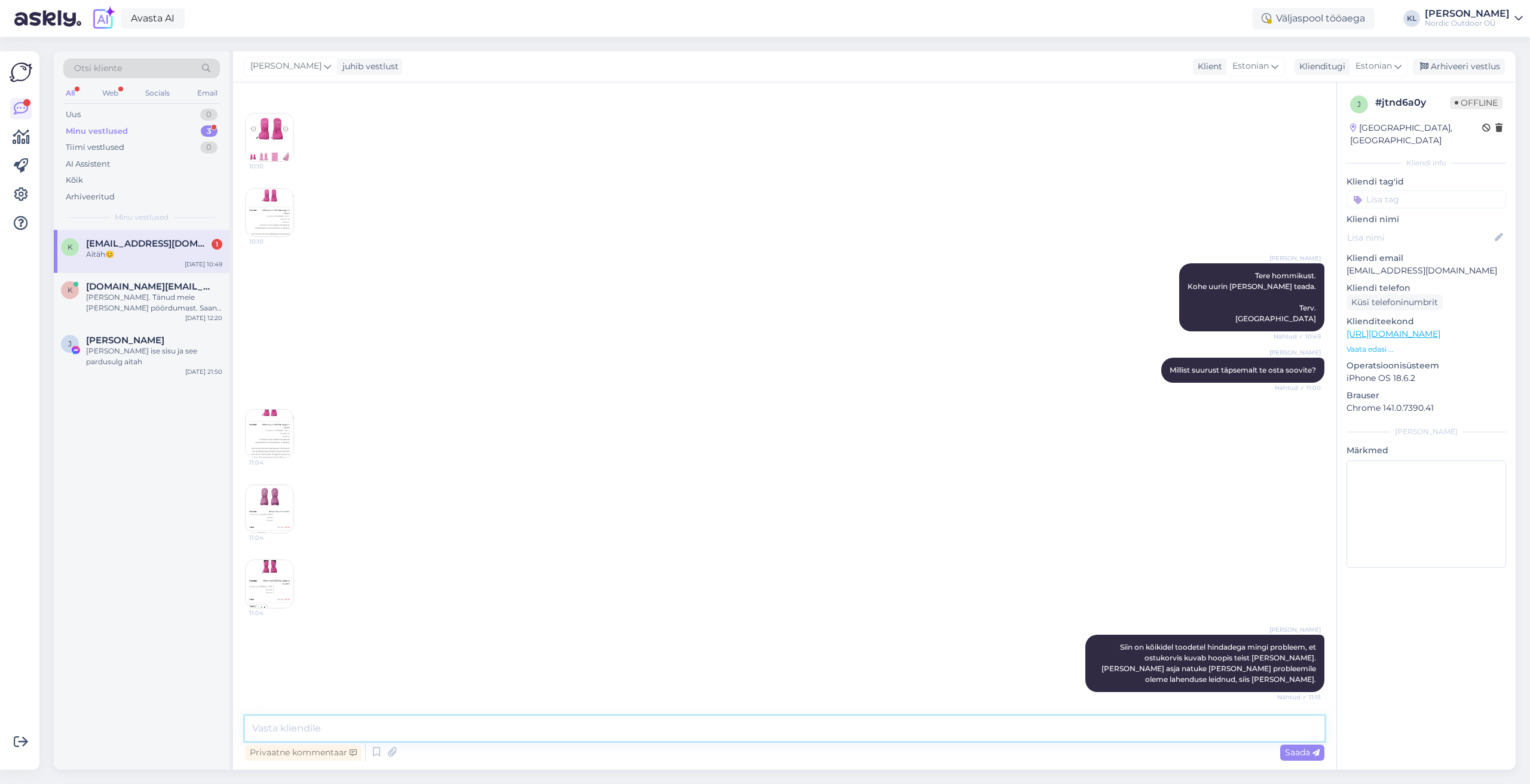
scroll to position [220, 0]
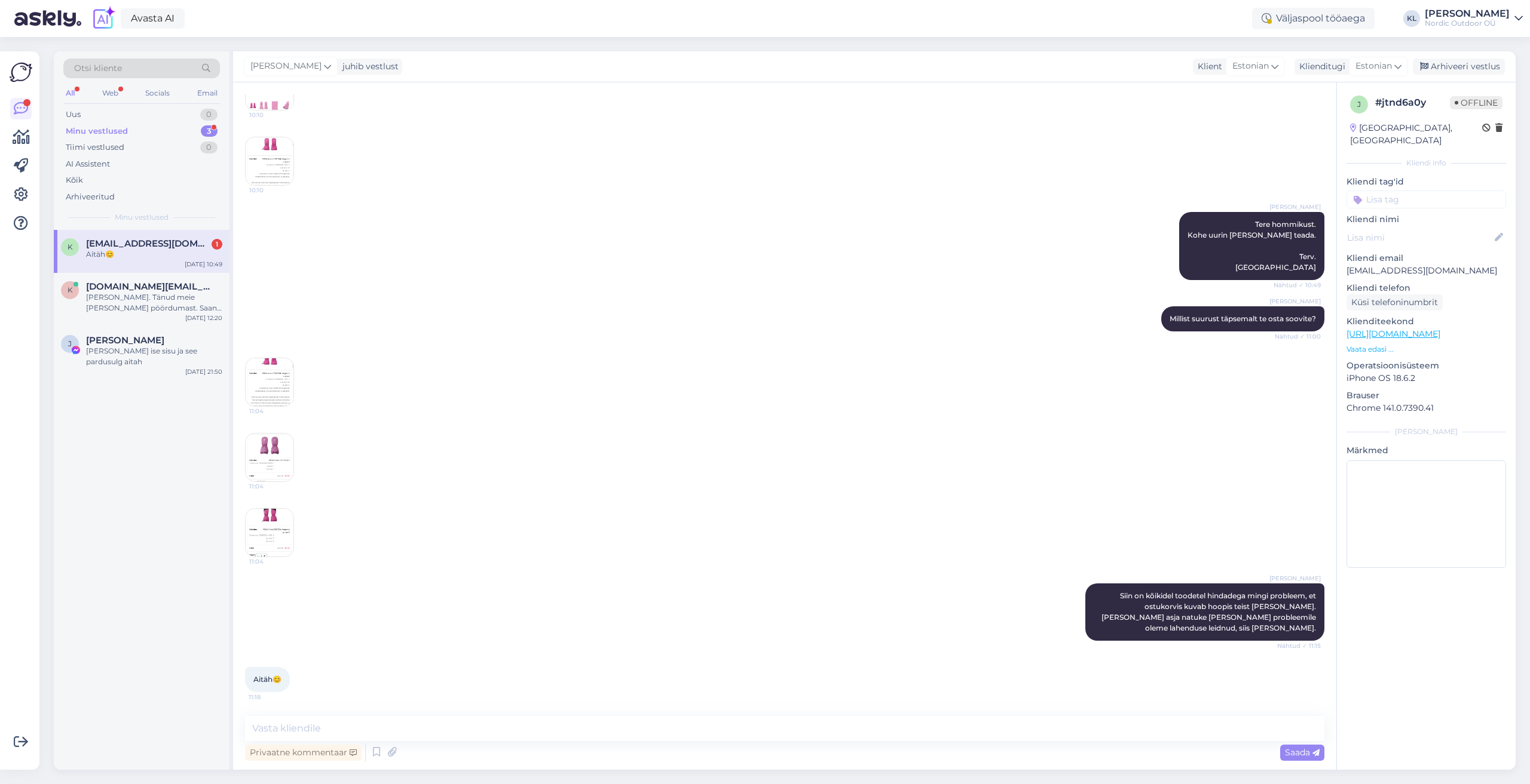
click at [279, 455] on img at bounding box center [269, 458] width 48 height 48
